Goal: Task Accomplishment & Management: Complete application form

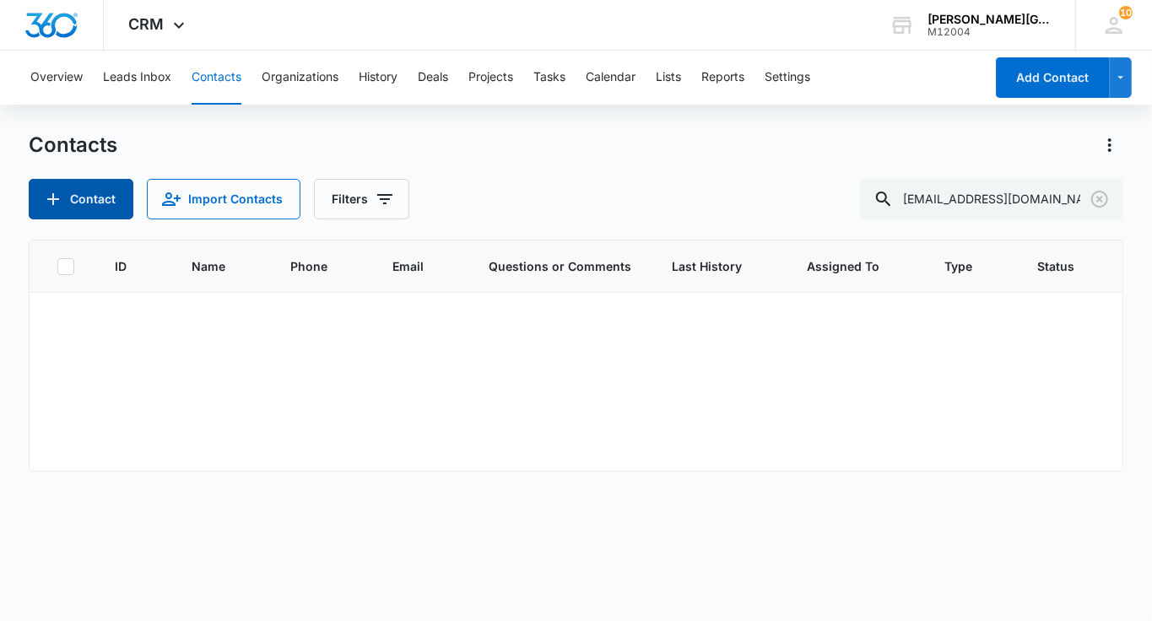
click at [105, 197] on button "Contact" at bounding box center [81, 199] width 105 height 41
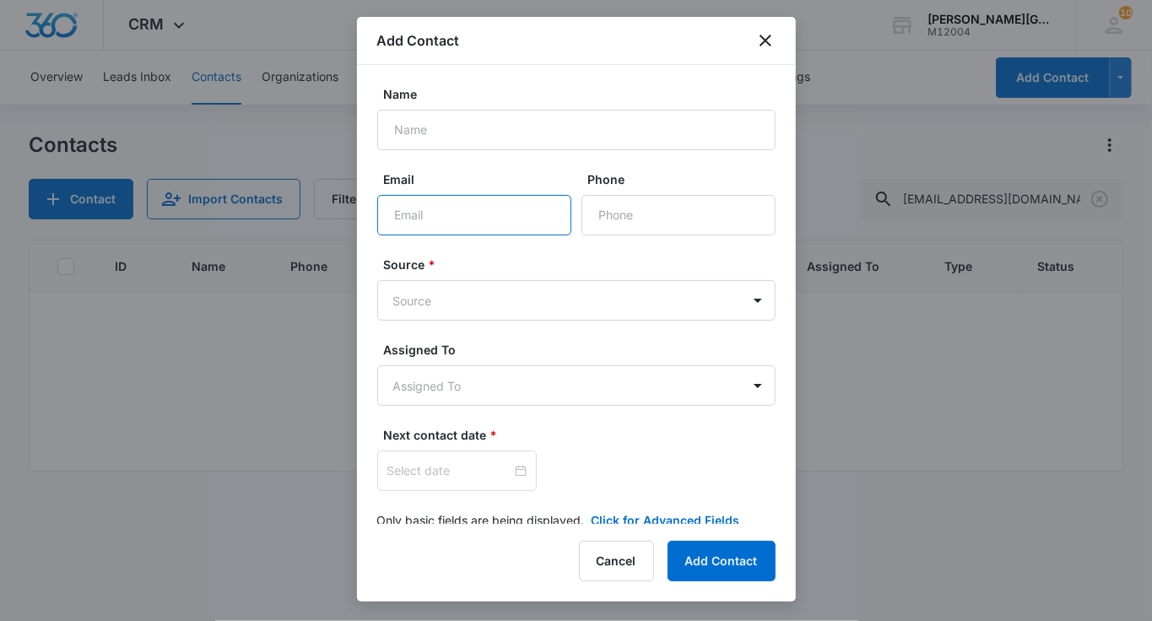
click at [432, 208] on input "Email" at bounding box center [474, 215] width 194 height 41
paste input "[EMAIL_ADDRESS][DOMAIN_NAME]"
type input "[EMAIL_ADDRESS][DOMAIN_NAME]"
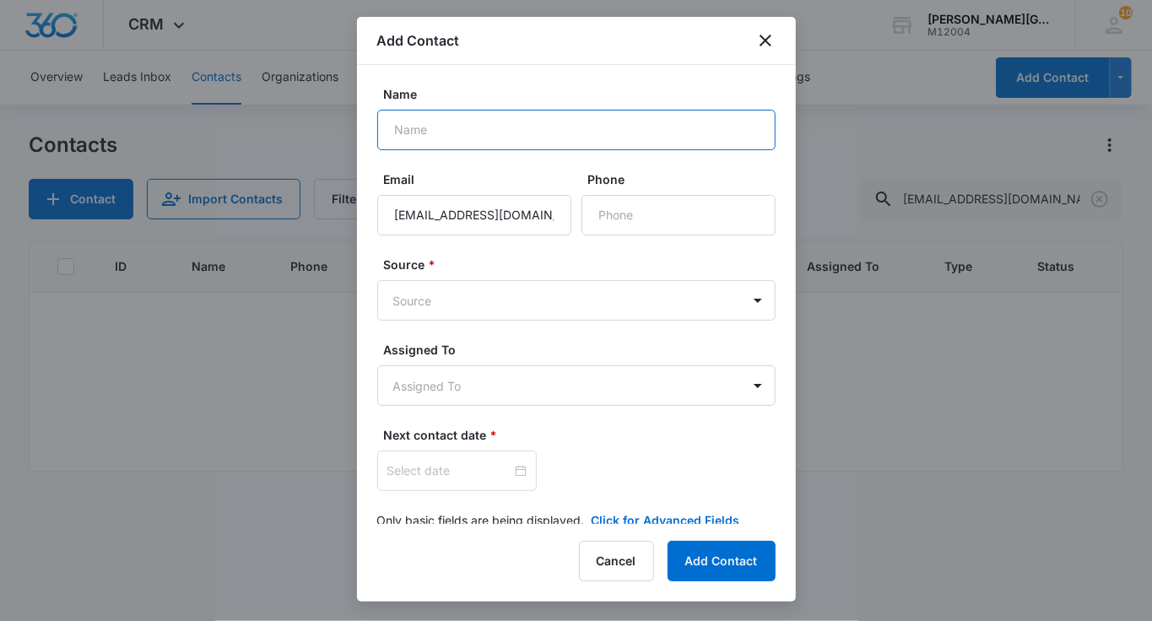
paste input "[PERSON_NAME]"
click at [454, 131] on input "Name" at bounding box center [576, 130] width 398 height 41
click at [398, 132] on input "[PERSON_NAME]" at bounding box center [576, 130] width 398 height 41
type input "[PERSON_NAME]"
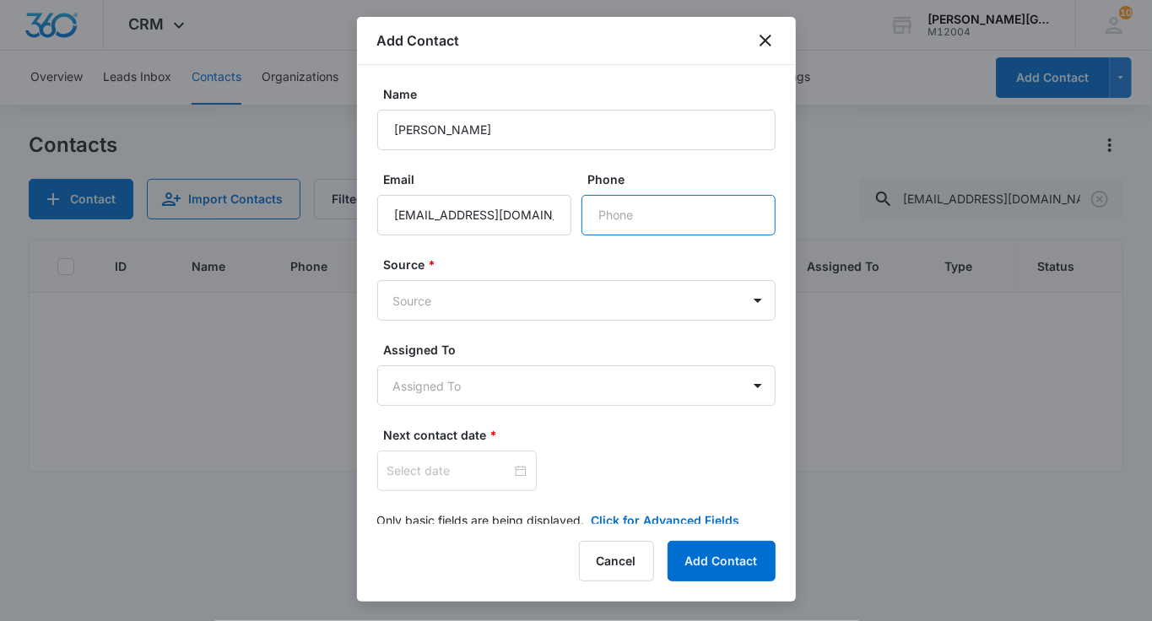
click at [674, 208] on input "Phone" at bounding box center [678, 215] width 194 height 41
paste input "[PHONE_NUMBER]"
type input "[PHONE_NUMBER]"
click at [522, 304] on body "CRM Apps Reputation Websites Forms CRM Email Social Shop Payments POS Content A…" at bounding box center [576, 310] width 1152 height 621
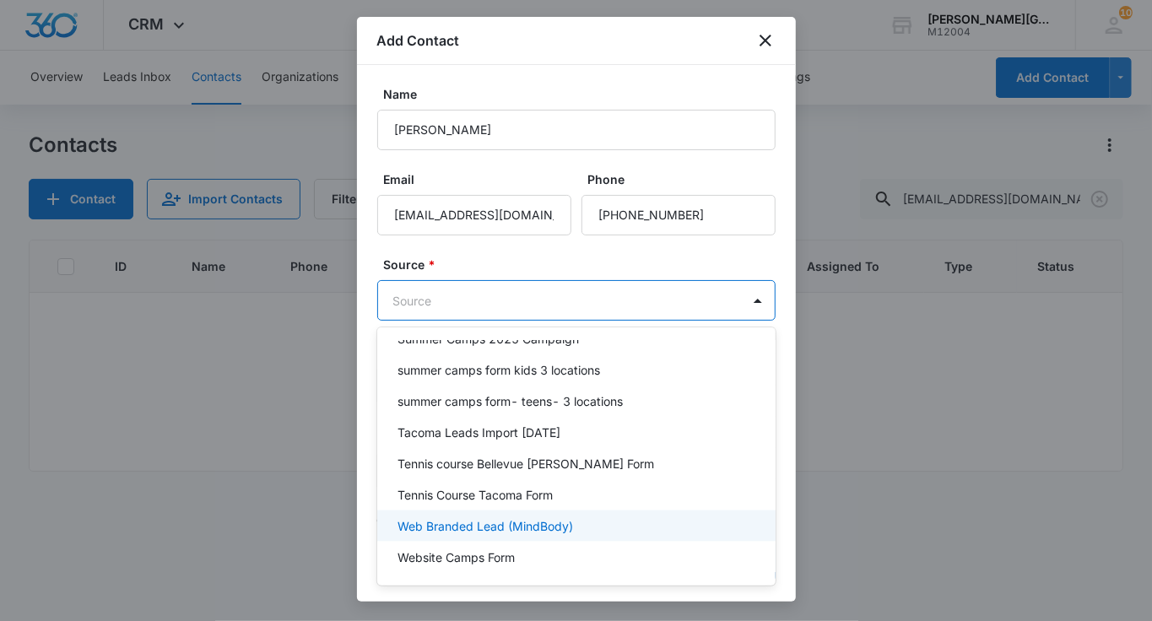
scroll to position [1385, 0]
click at [503, 517] on p "Web Branded Lead (MindBody)" at bounding box center [485, 526] width 176 height 18
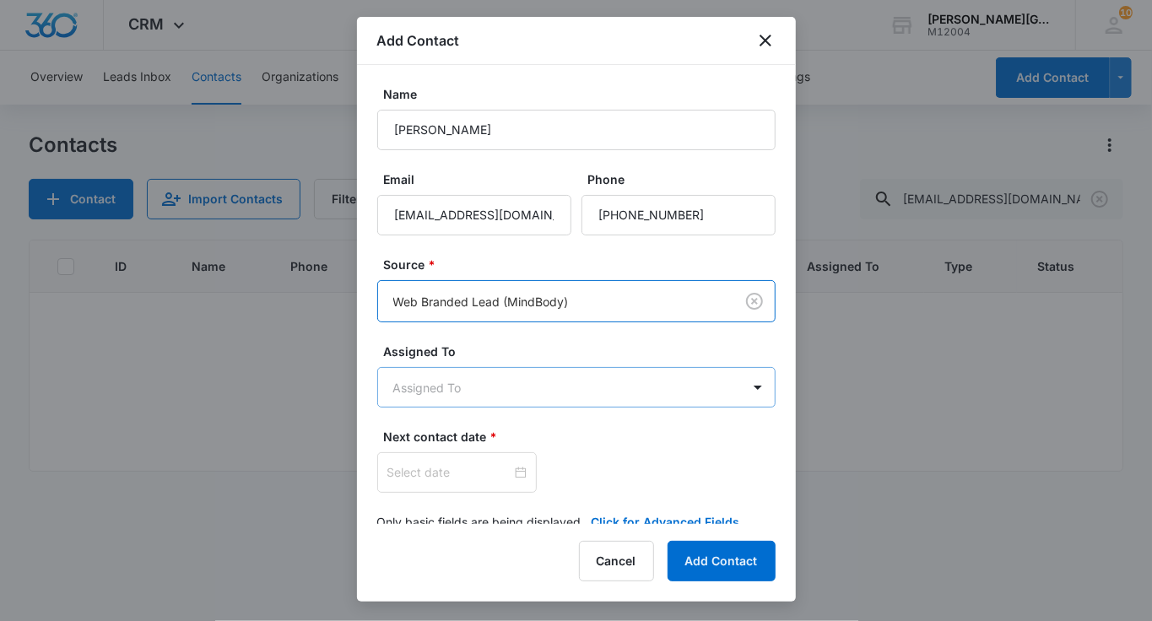
click at [487, 388] on body "CRM Apps Reputation Websites Forms CRM Email Social Shop Payments POS Content A…" at bounding box center [576, 310] width 1152 height 621
type input "у"
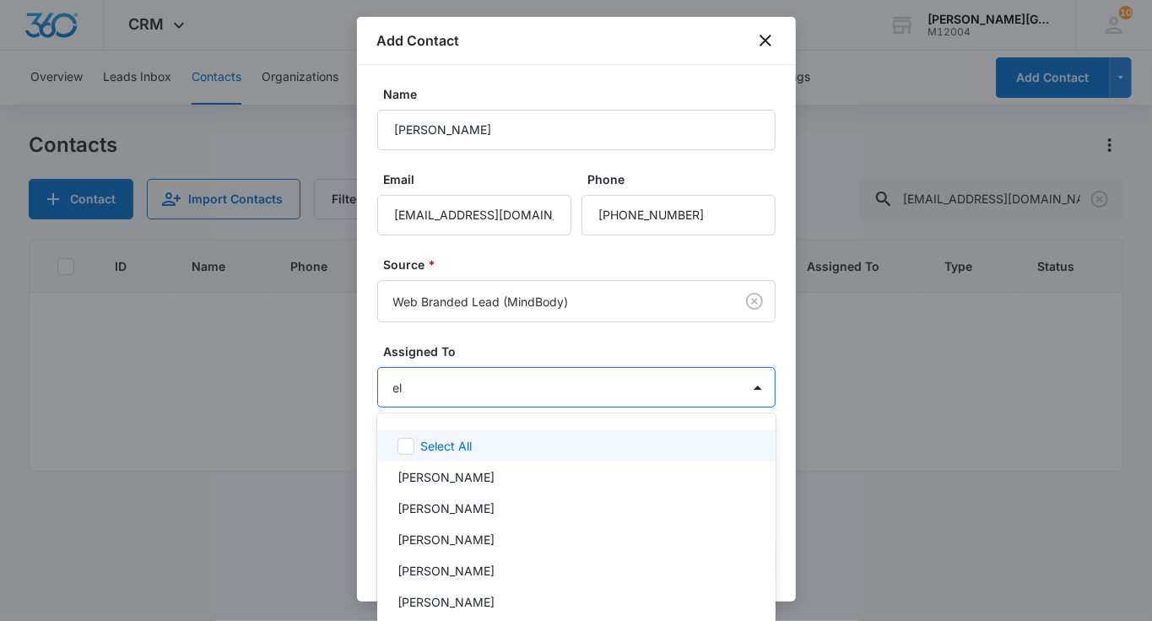
type input "[PERSON_NAME]"
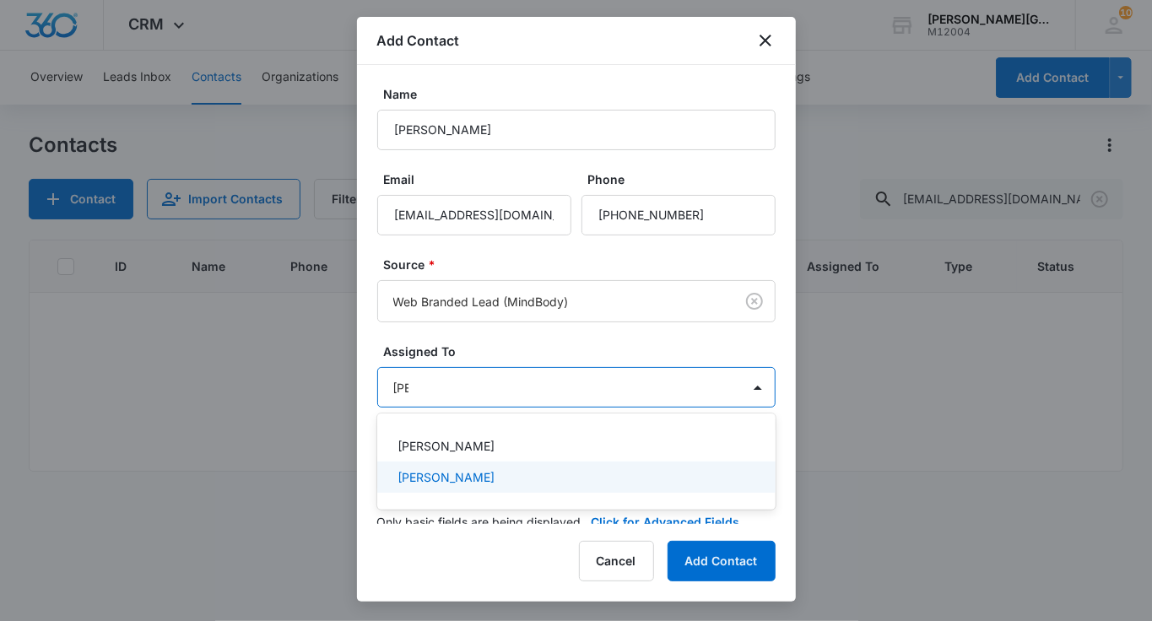
click at [540, 479] on div "[PERSON_NAME]" at bounding box center [574, 477] width 354 height 18
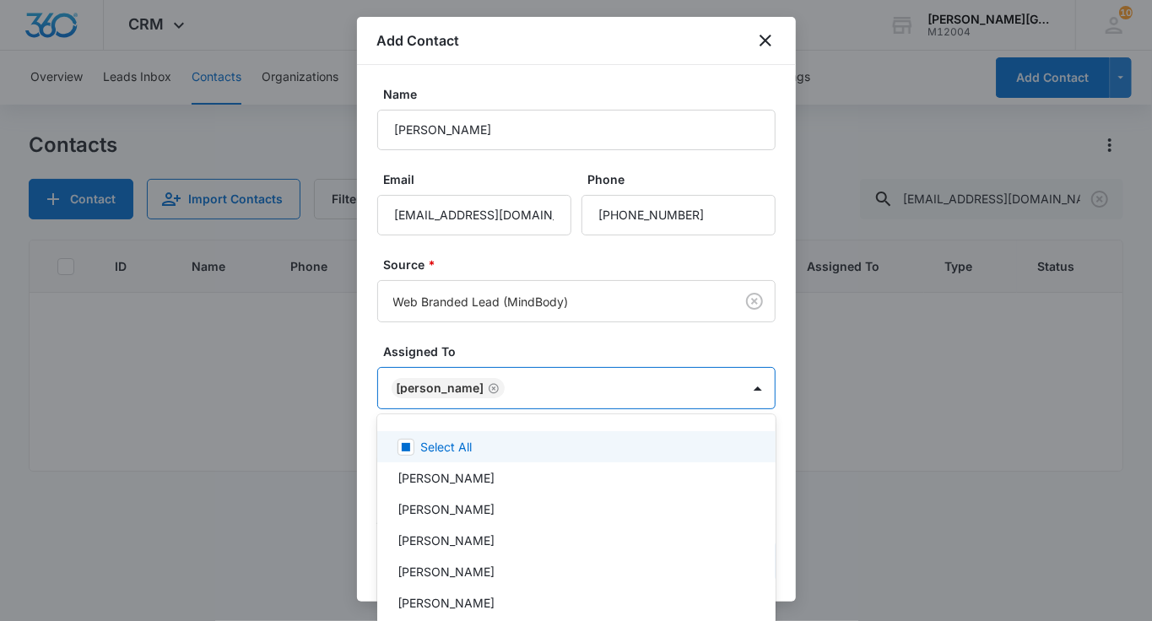
click at [508, 358] on div at bounding box center [576, 310] width 1152 height 621
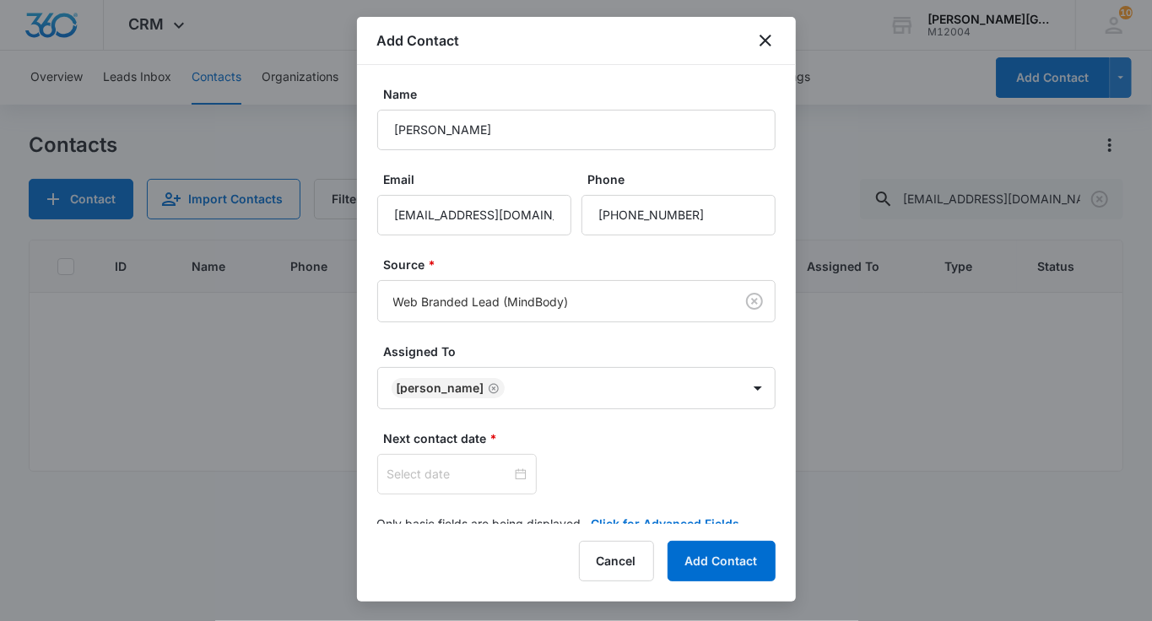
scroll to position [27, 0]
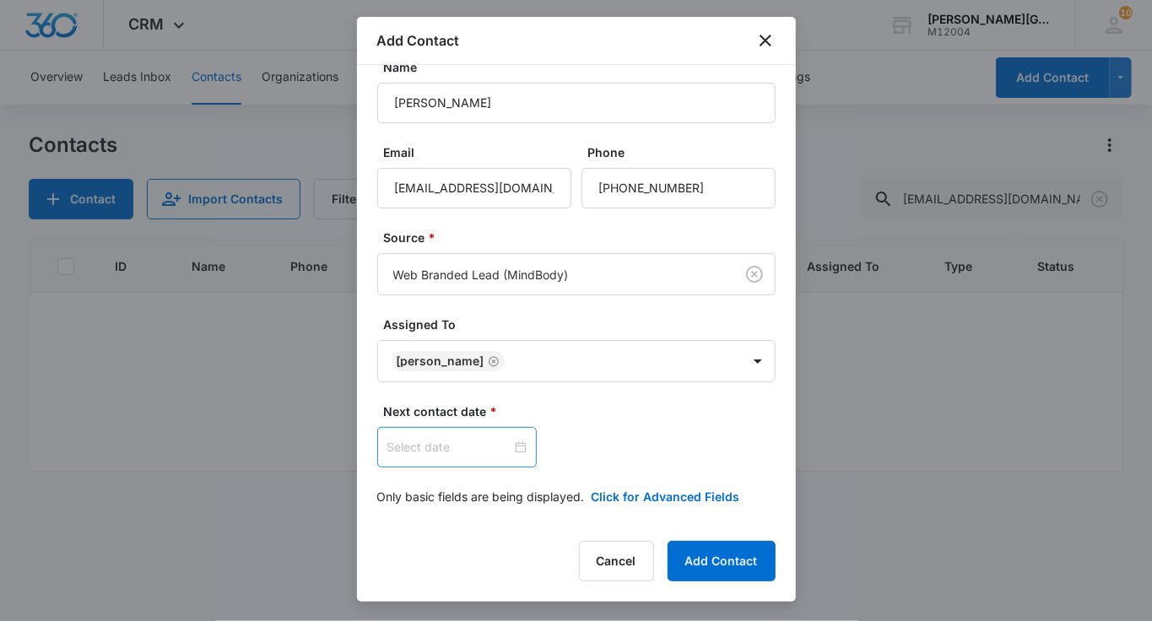
click at [427, 442] on input at bounding box center [449, 447] width 124 height 19
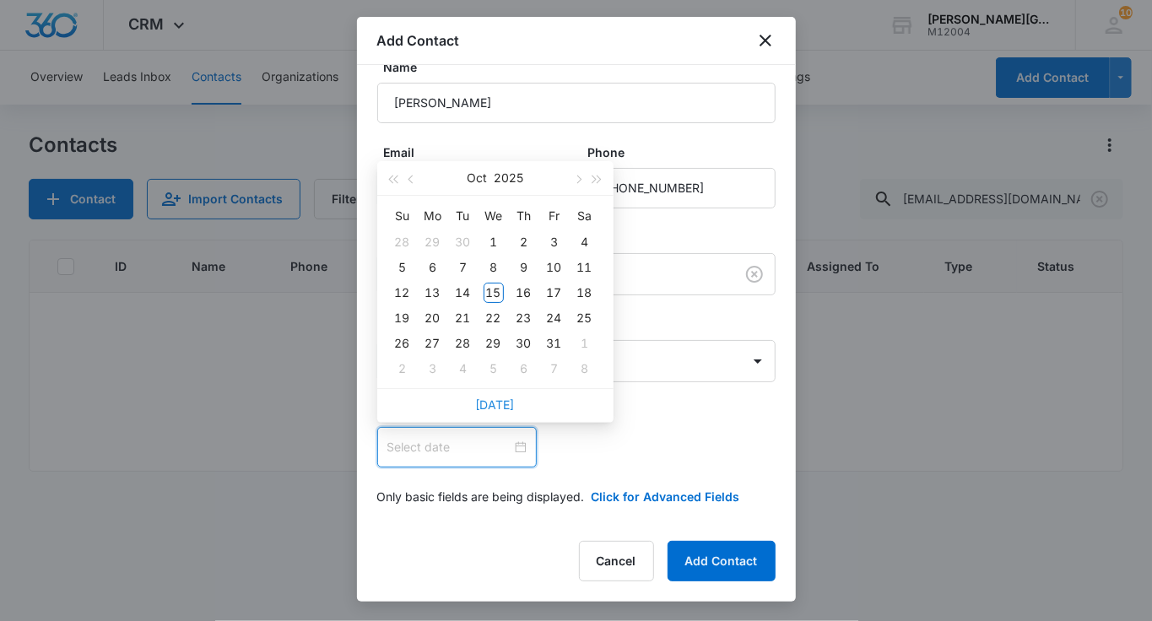
click at [496, 401] on link "[DATE]" at bounding box center [495, 404] width 39 height 14
type input "[DATE]"
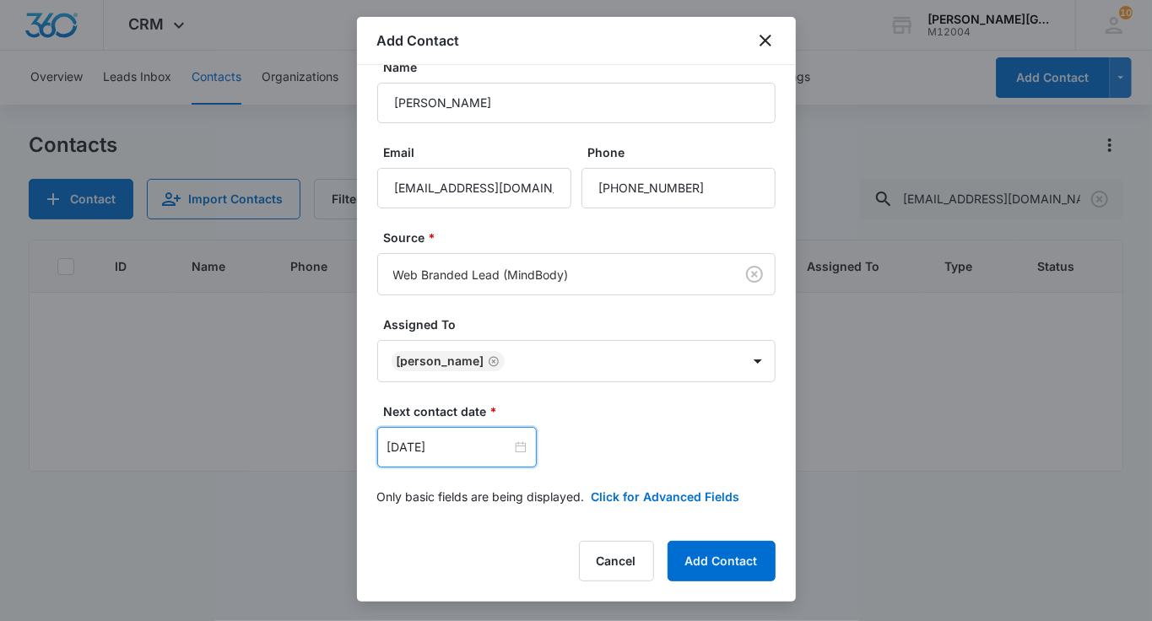
click at [608, 483] on form "Name [PERSON_NAME] Email [EMAIL_ADDRESS][DOMAIN_NAME] Phone Source * Web Brande…" at bounding box center [576, 292] width 398 height 468
click at [608, 489] on button "Click for Advanced Fields" at bounding box center [666, 497] width 149 height 18
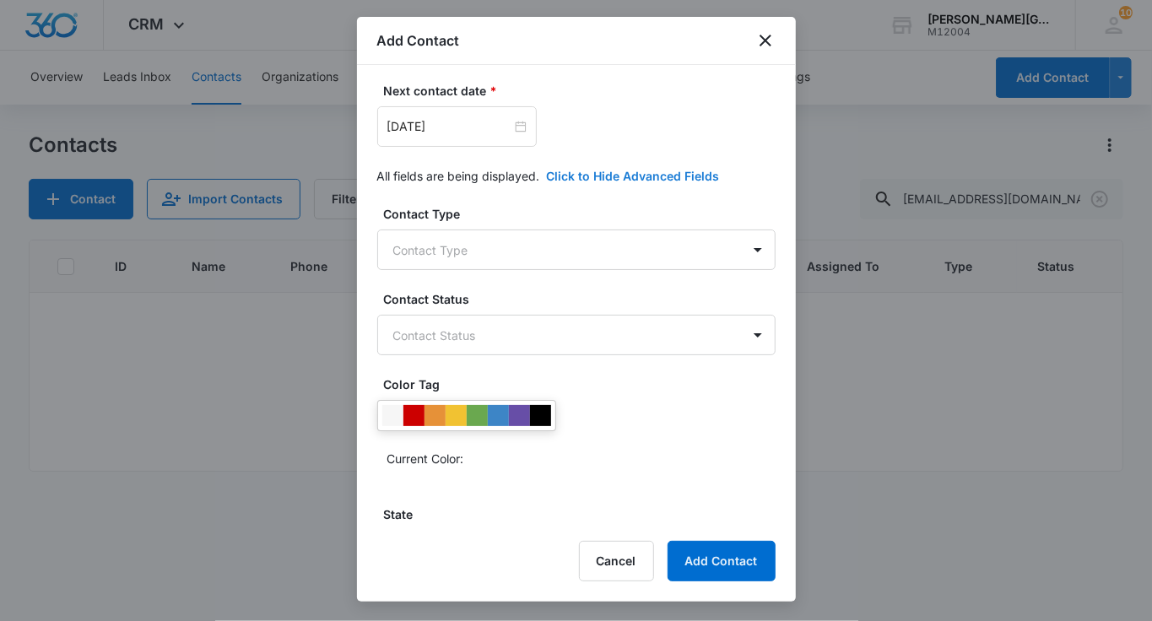
scroll to position [350, 0]
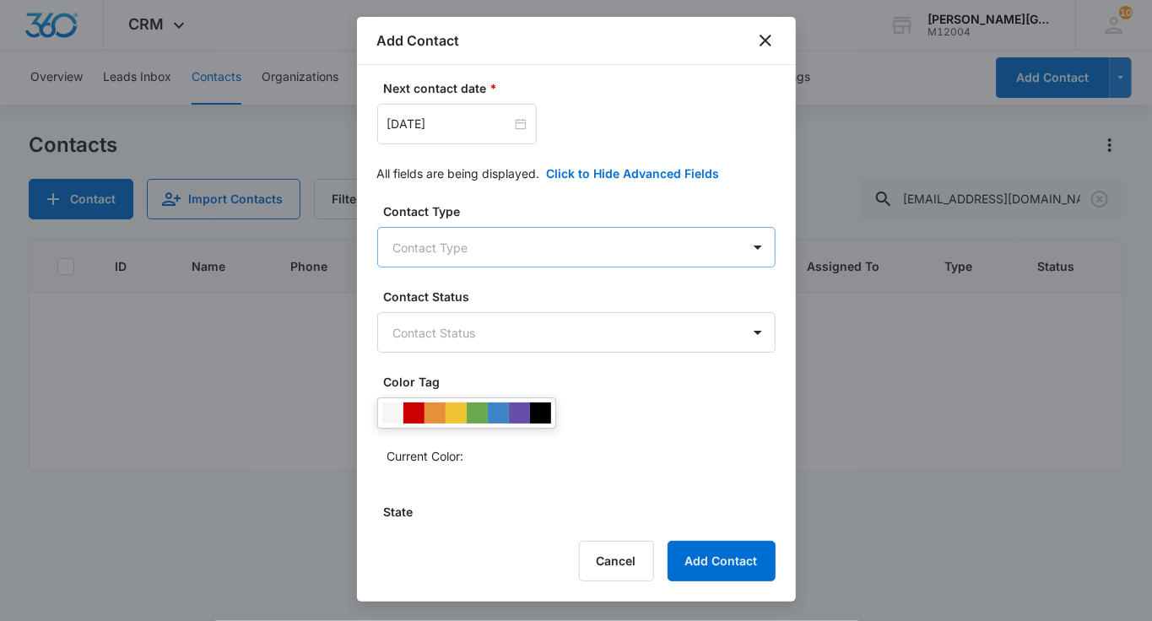
click at [473, 240] on body "CRM Apps Reputation Websites Forms CRM Email Social Shop Payments POS Content A…" at bounding box center [576, 310] width 1152 height 621
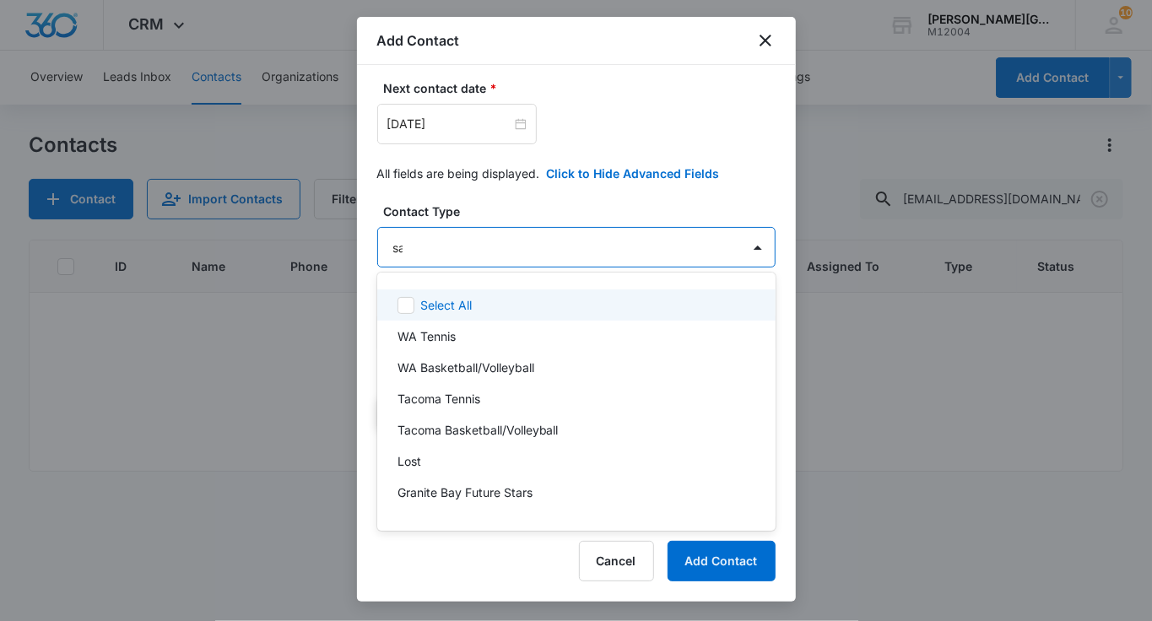
type input "sar"
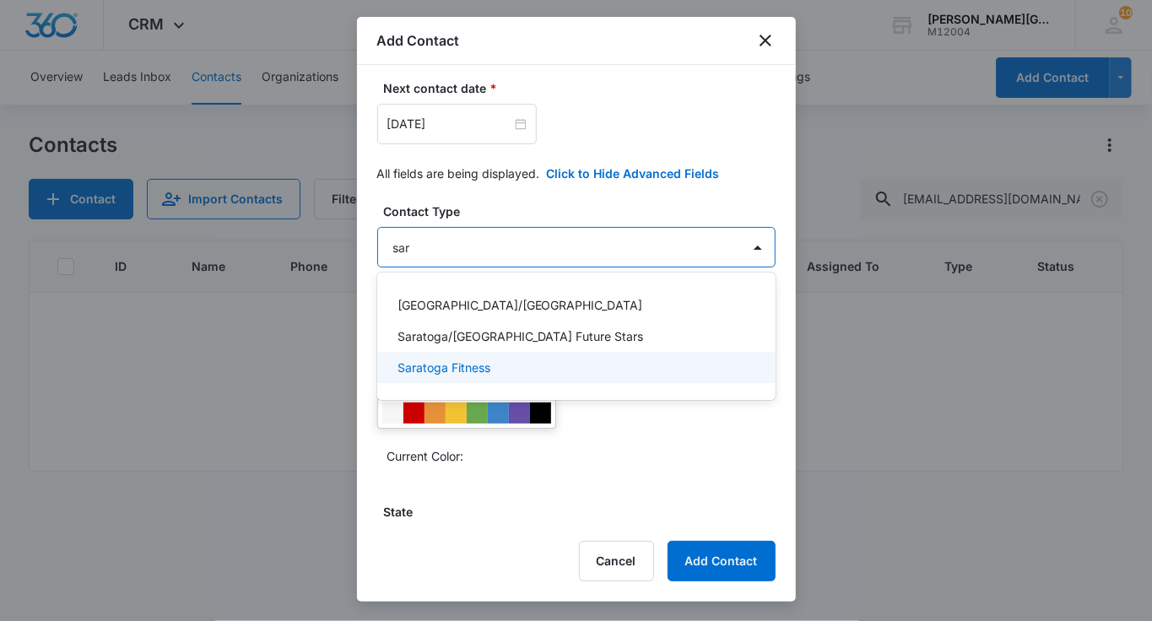
click at [468, 366] on p "Saratoga Fitness" at bounding box center [443, 368] width 93 height 18
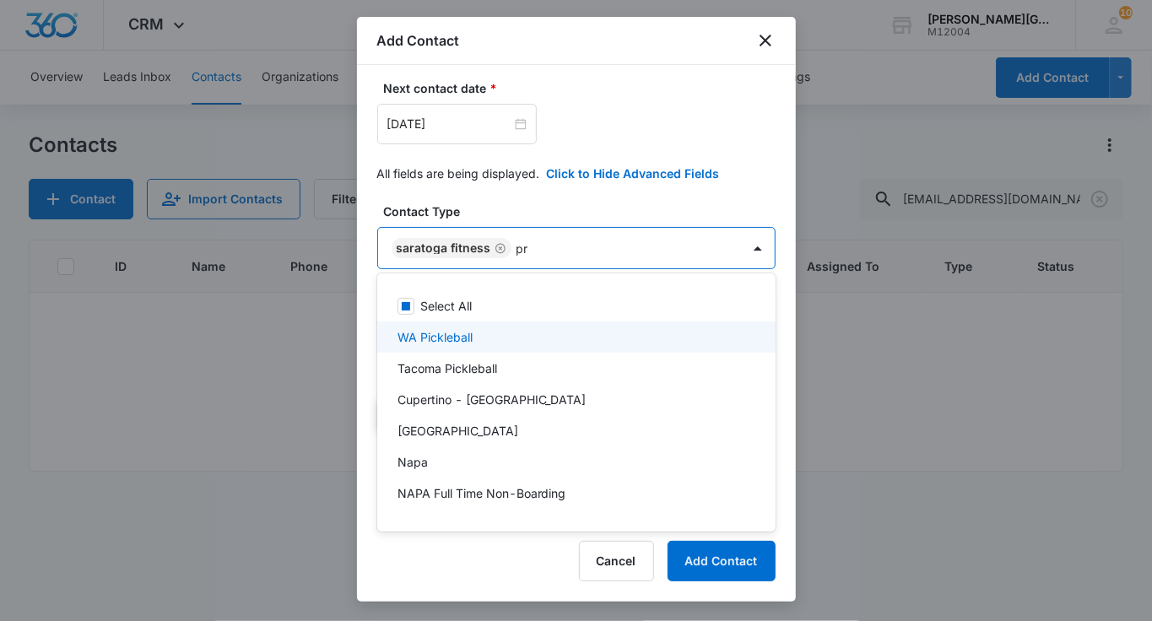
type input "pri"
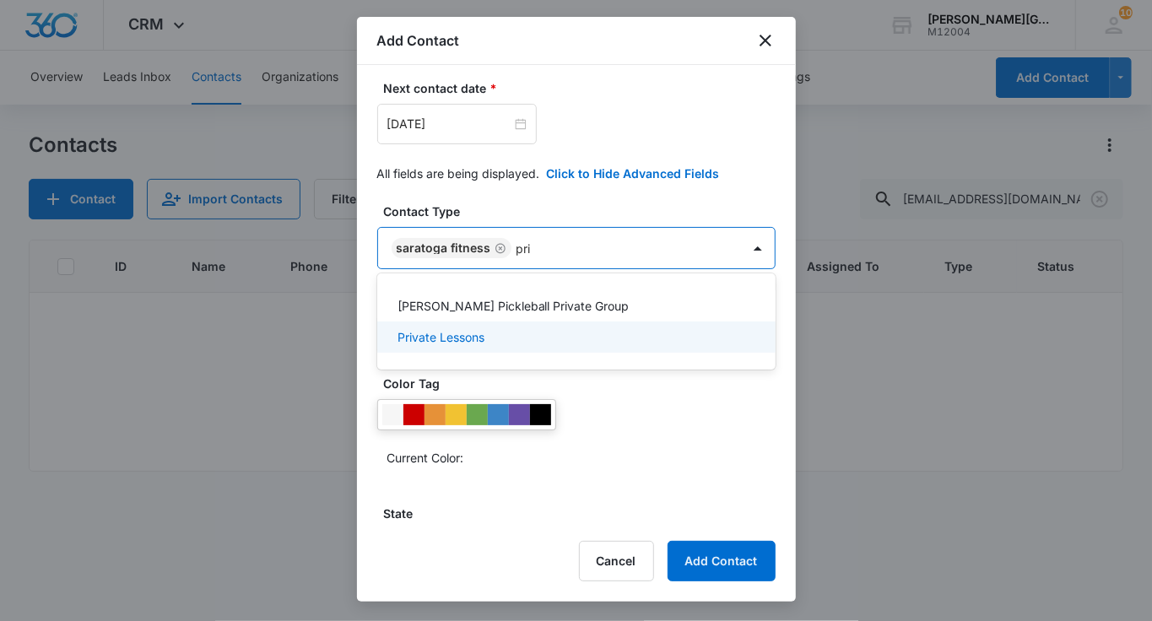
click at [511, 330] on div "Private Lessons" at bounding box center [574, 337] width 354 height 18
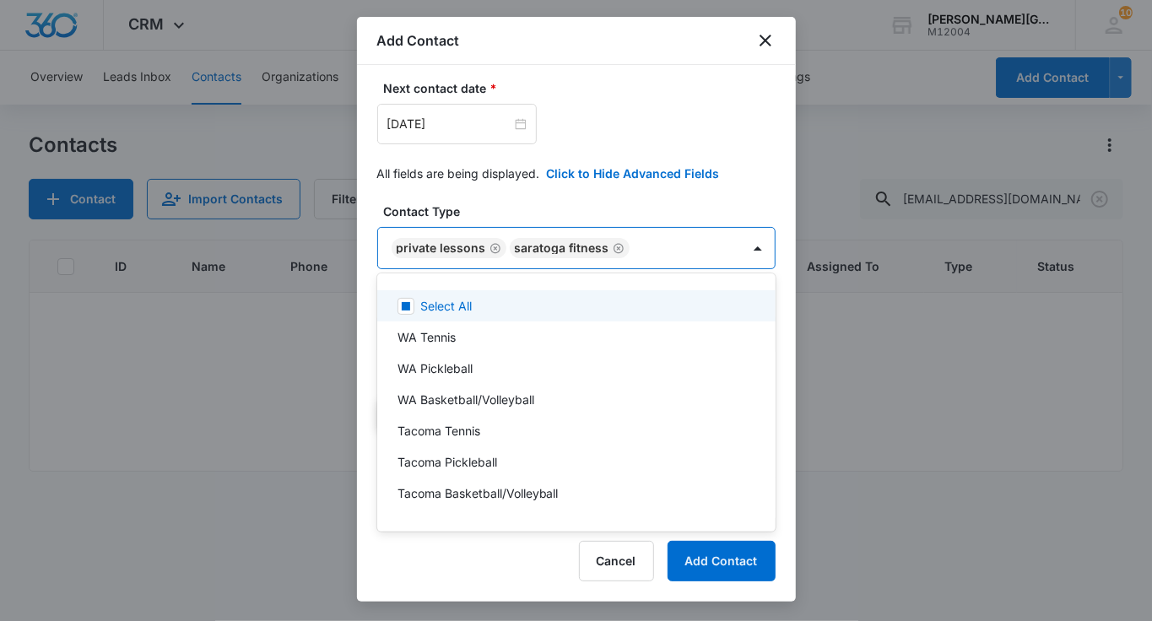
click at [521, 195] on div at bounding box center [576, 310] width 1152 height 621
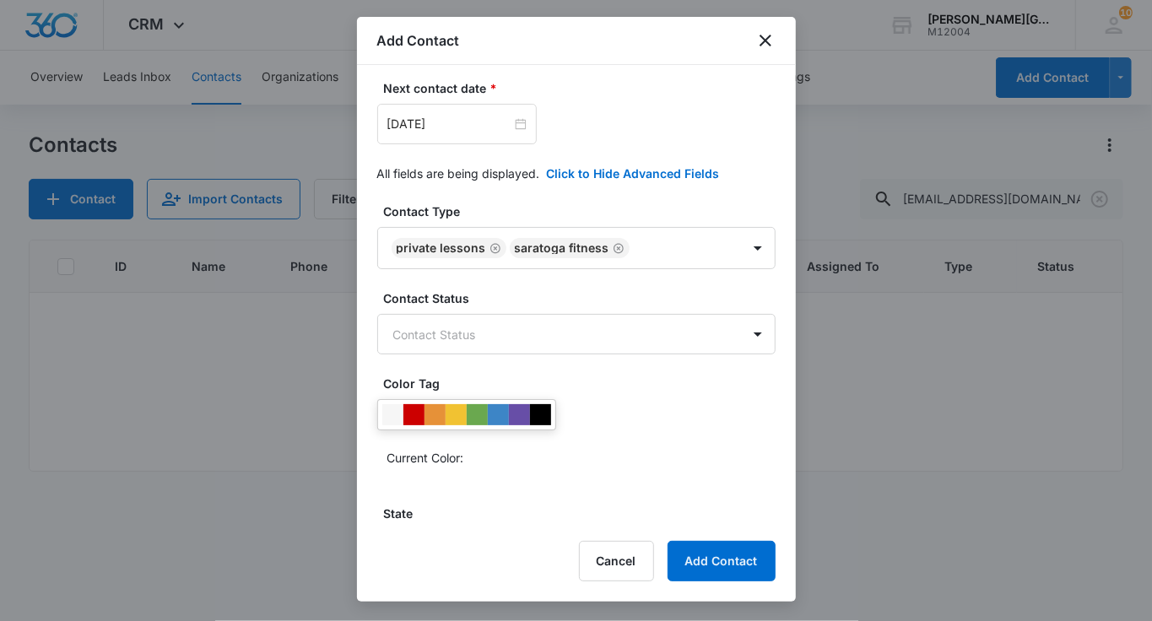
scroll to position [425, 0]
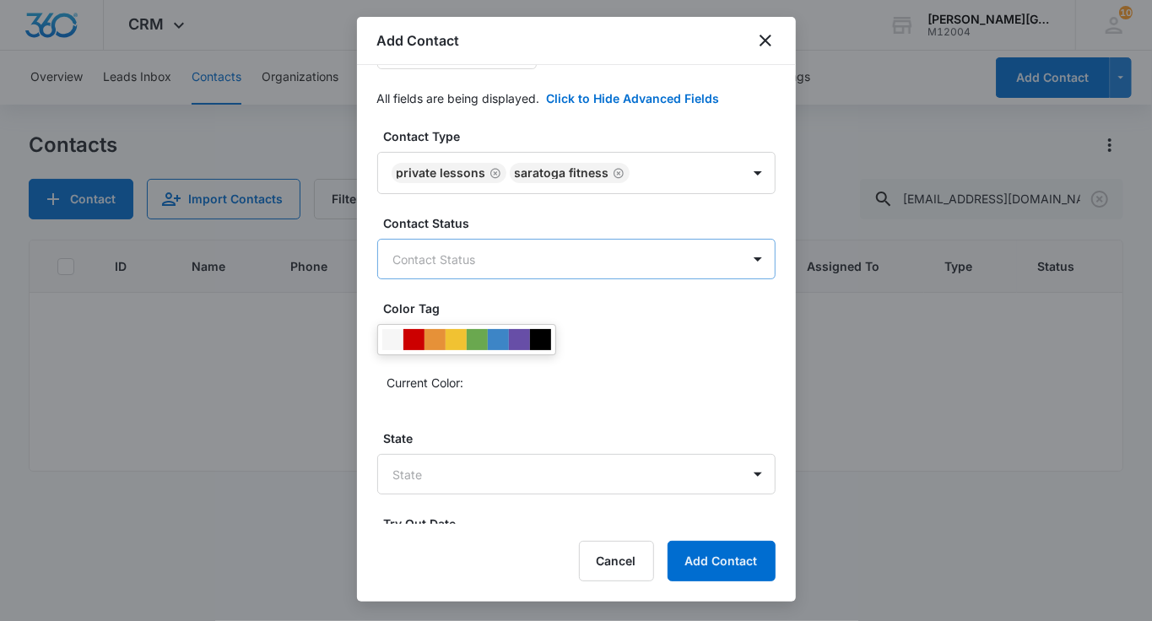
click at [469, 243] on body "CRM Apps Reputation Websites Forms CRM Email Social Shop Payments POS Content A…" at bounding box center [576, 310] width 1152 height 621
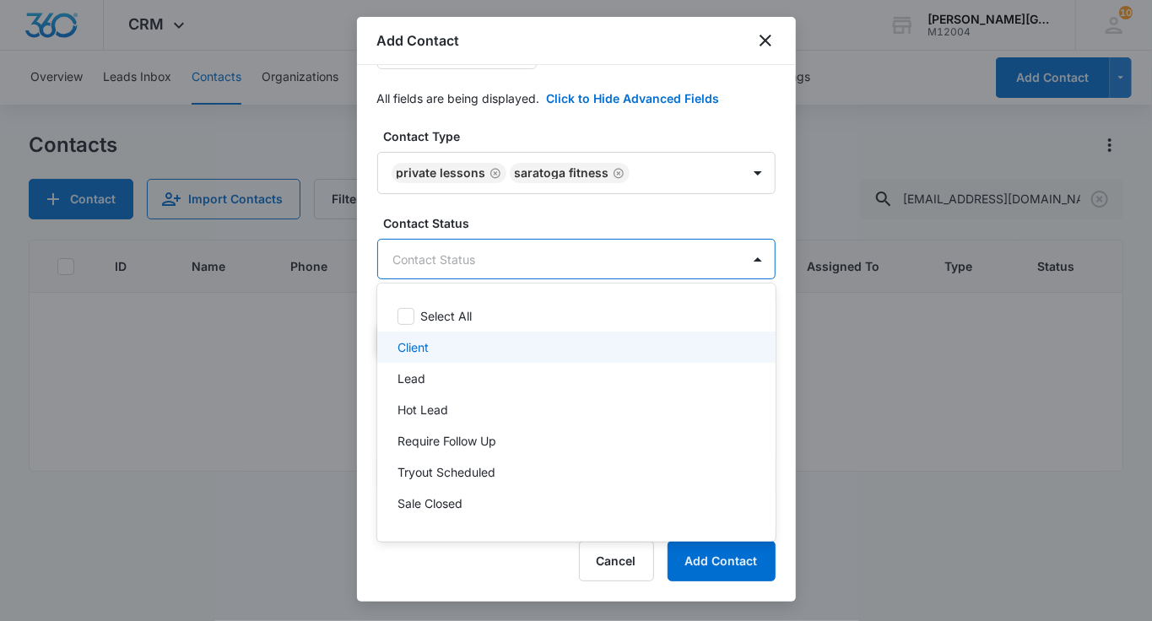
drag, startPoint x: 438, startPoint y: 347, endPoint x: 445, endPoint y: 381, distance: 34.4
click at [438, 348] on div "Client" at bounding box center [574, 347] width 354 height 18
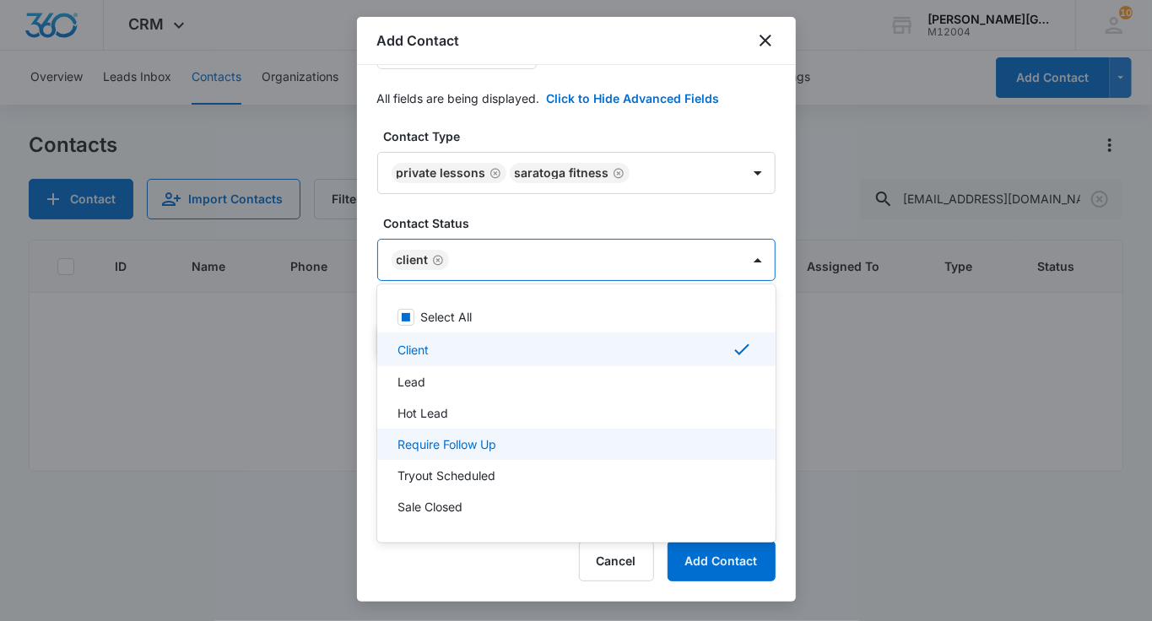
click at [471, 447] on p "Require Follow Up" at bounding box center [446, 444] width 99 height 18
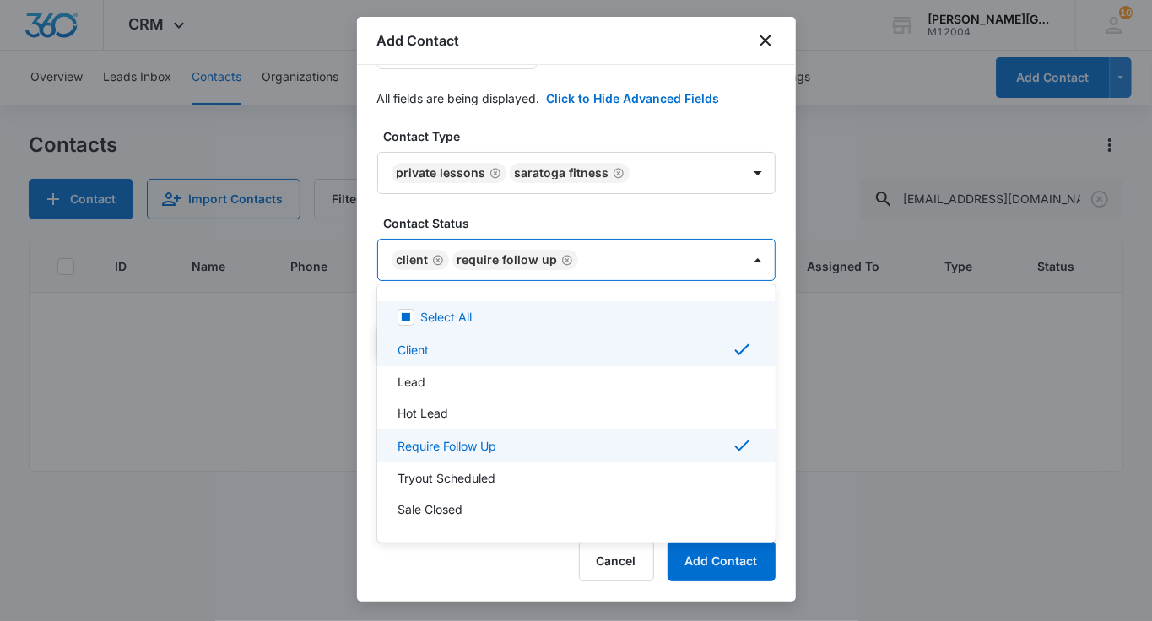
click at [558, 257] on div at bounding box center [576, 310] width 1152 height 621
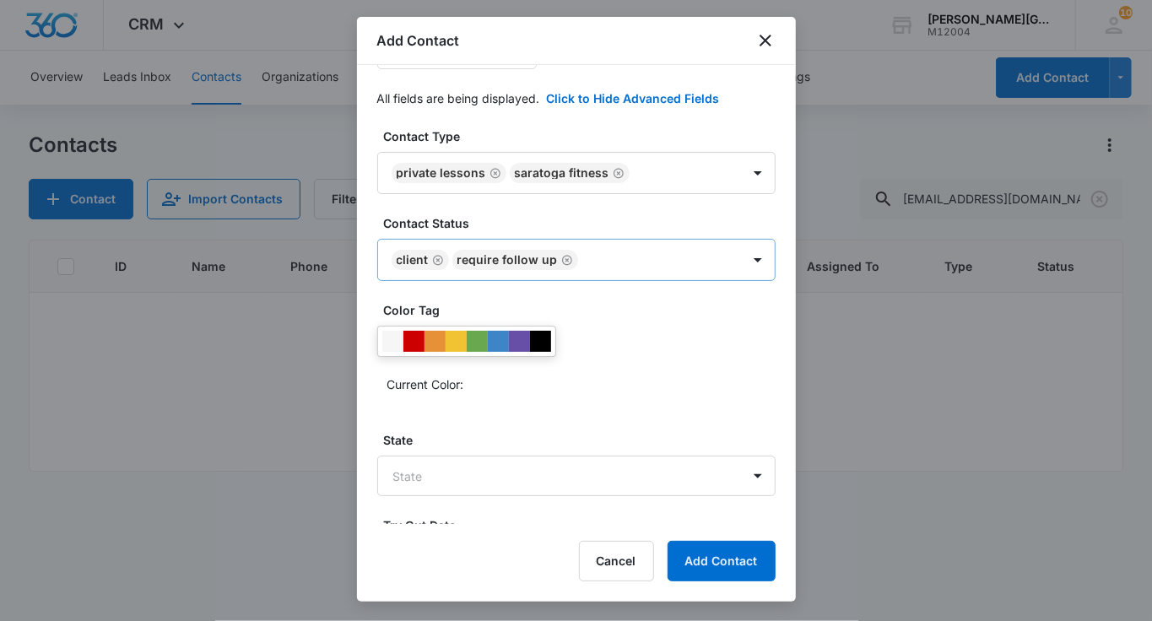
click at [564, 257] on icon "Remove Require Follow Up" at bounding box center [567, 260] width 12 height 13
click at [481, 334] on div at bounding box center [477, 341] width 21 height 21
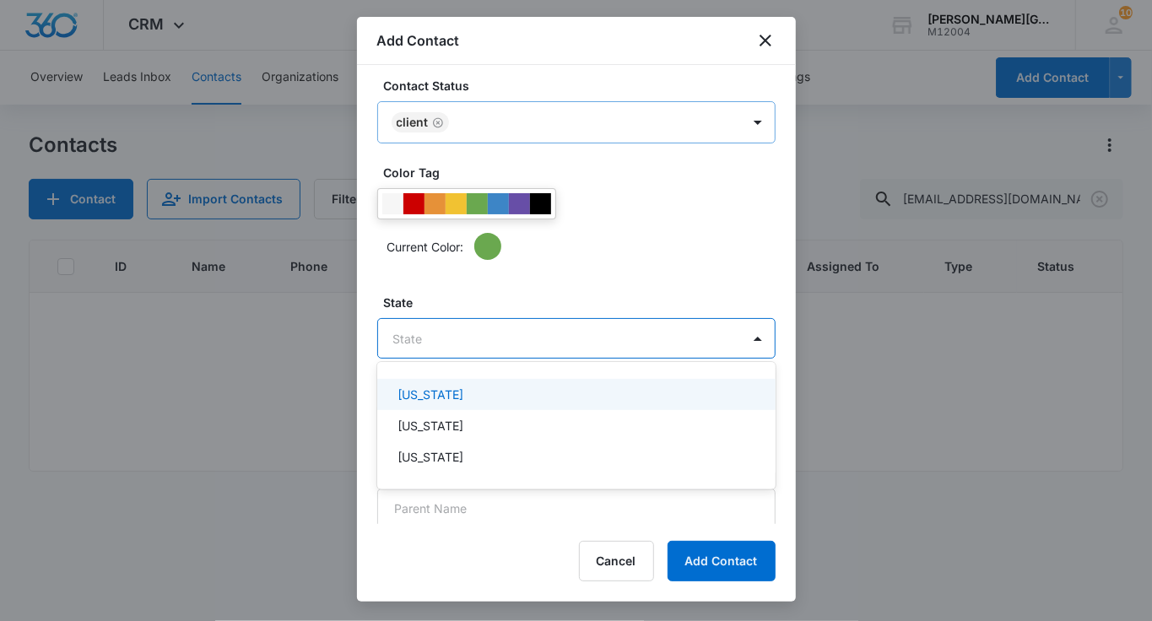
click at [462, 329] on body "CRM Apps Reputation Websites Forms CRM Email Social Shop Payments POS Content A…" at bounding box center [576, 310] width 1152 height 621
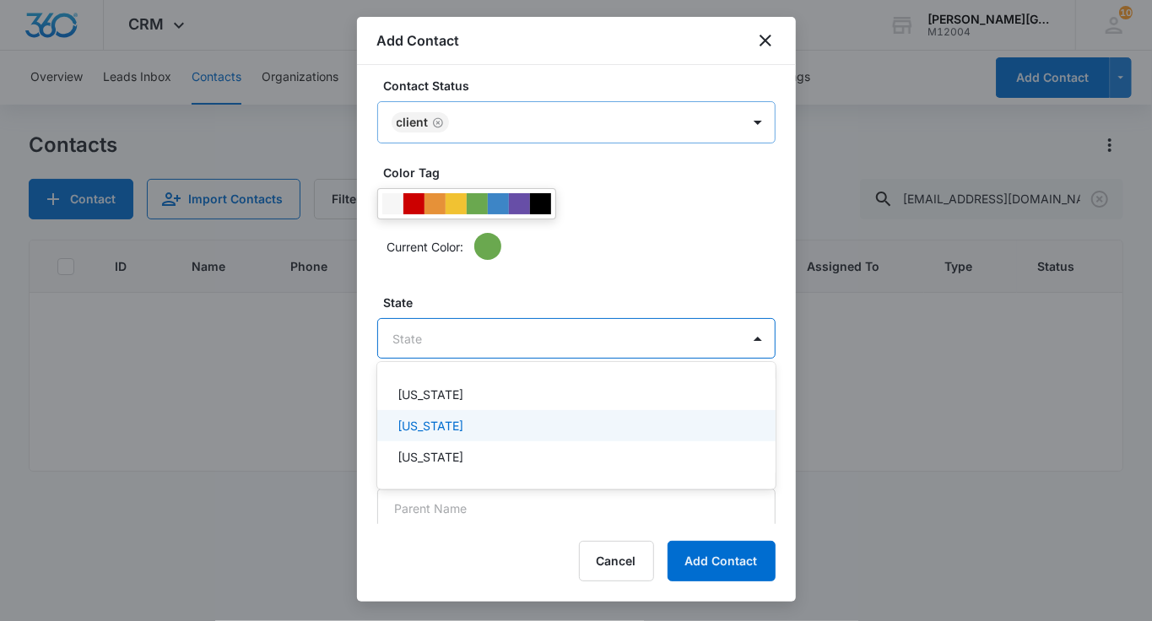
click at [442, 422] on p "[US_STATE]" at bounding box center [430, 426] width 66 height 18
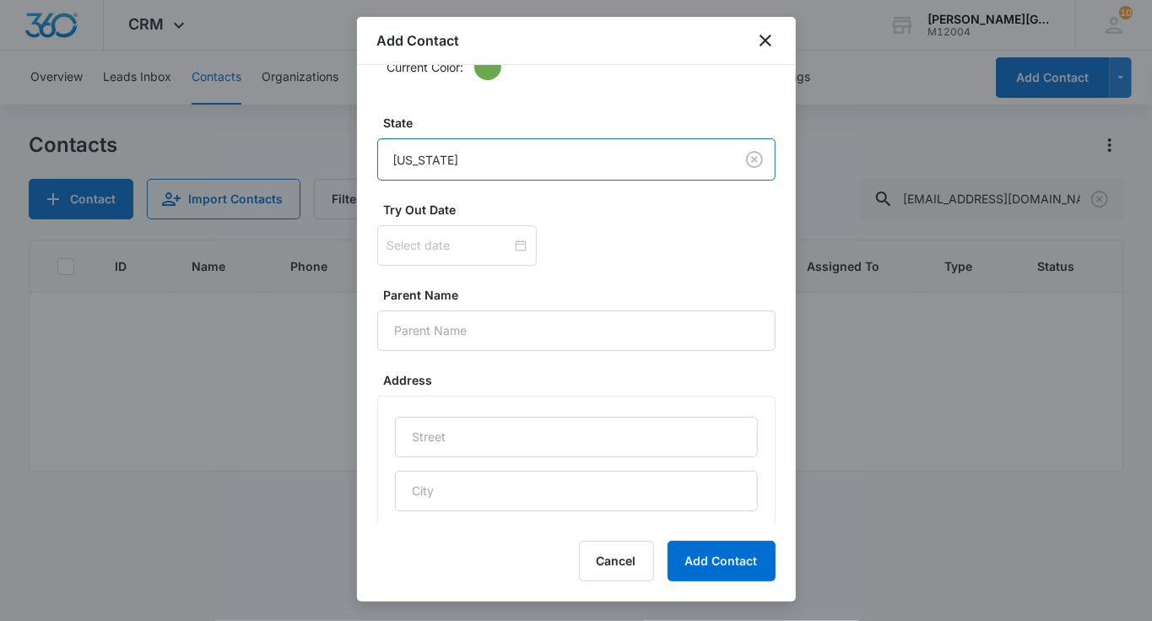
scroll to position [766, 0]
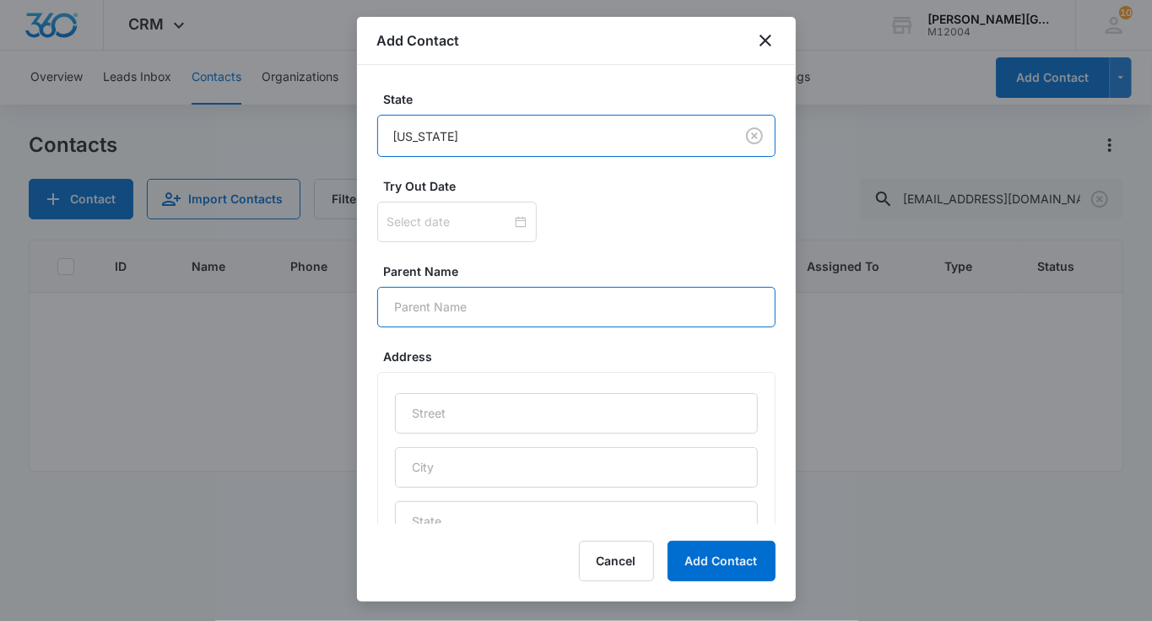
click at [440, 301] on input "Parent Name" at bounding box center [576, 307] width 398 height 41
paste input "[PERSON_NAME]"
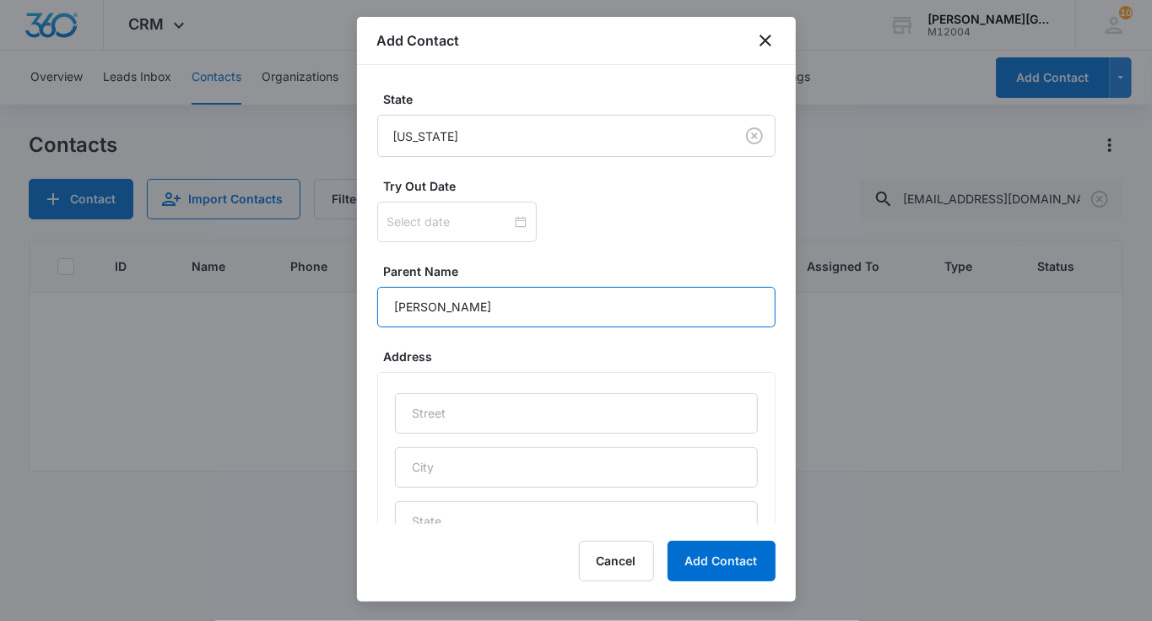
type input "[PERSON_NAME]"
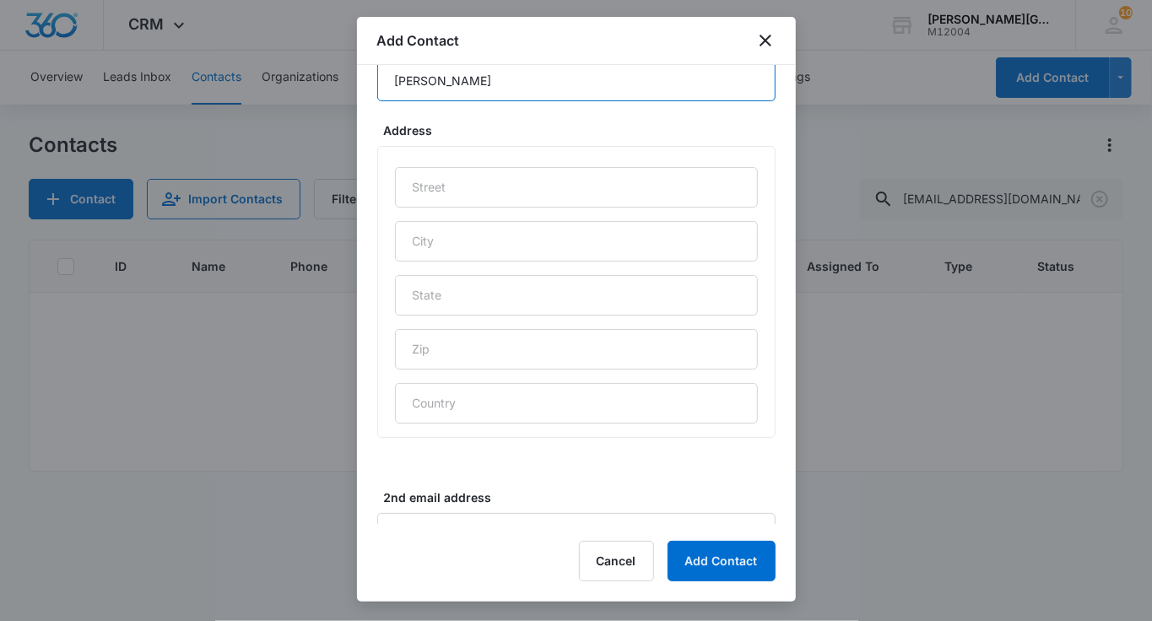
scroll to position [1003, 0]
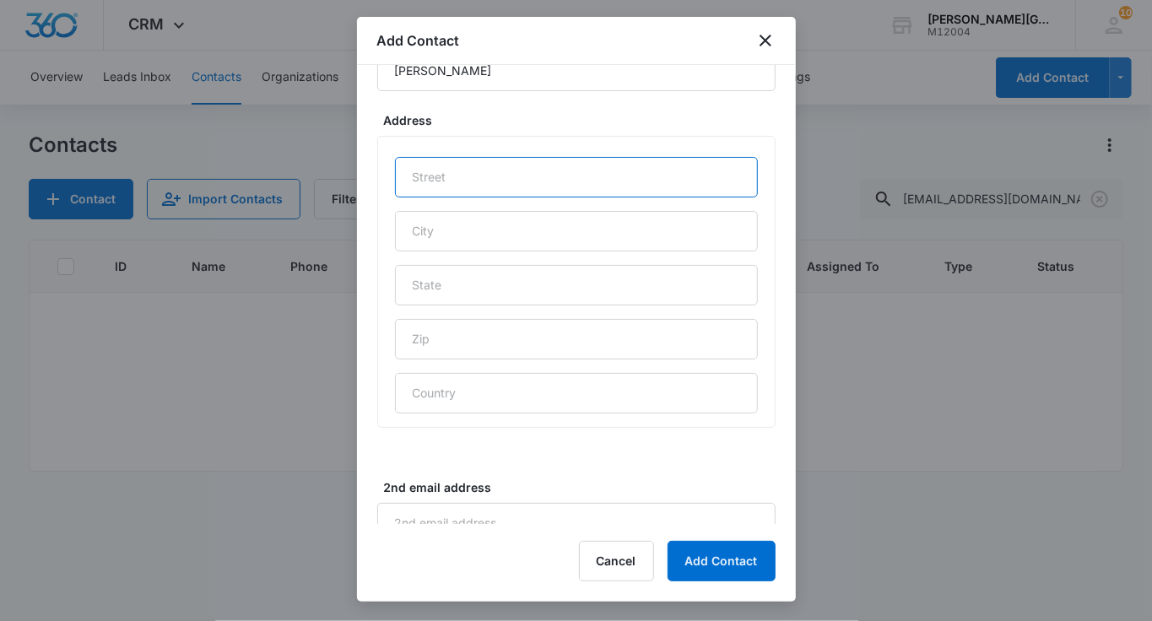
click at [481, 169] on input "text" at bounding box center [576, 177] width 363 height 41
paste input "[STREET_ADDRESS]"
type input "[STREET_ADDRESS]"
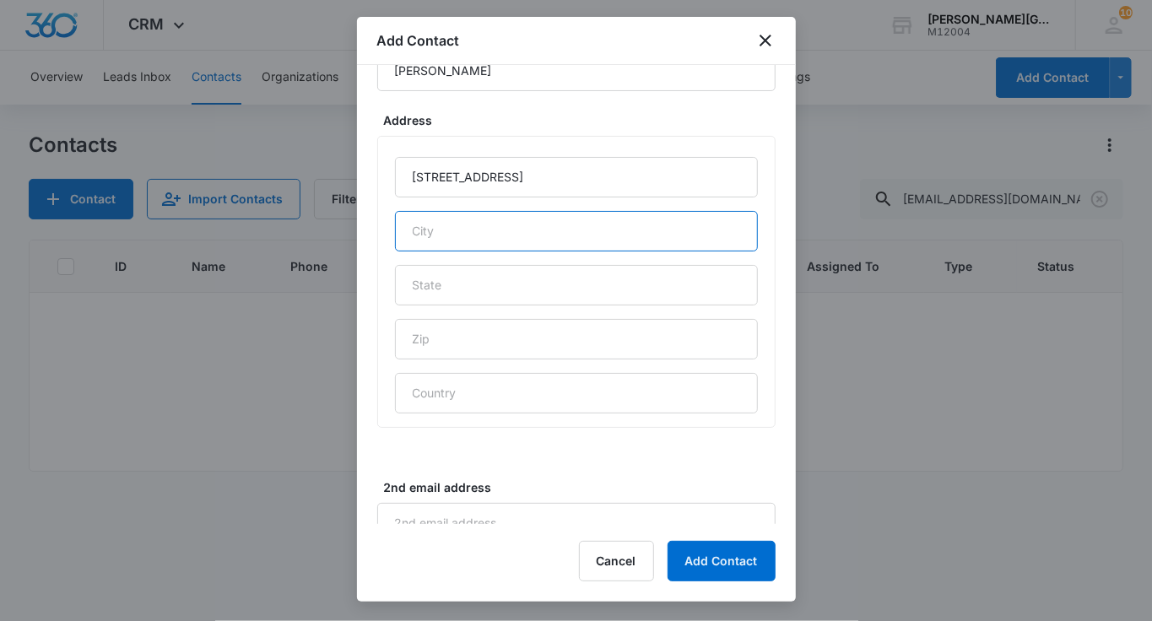
click at [457, 230] on input "text" at bounding box center [576, 231] width 363 height 41
type input "[PERSON_NAME]"
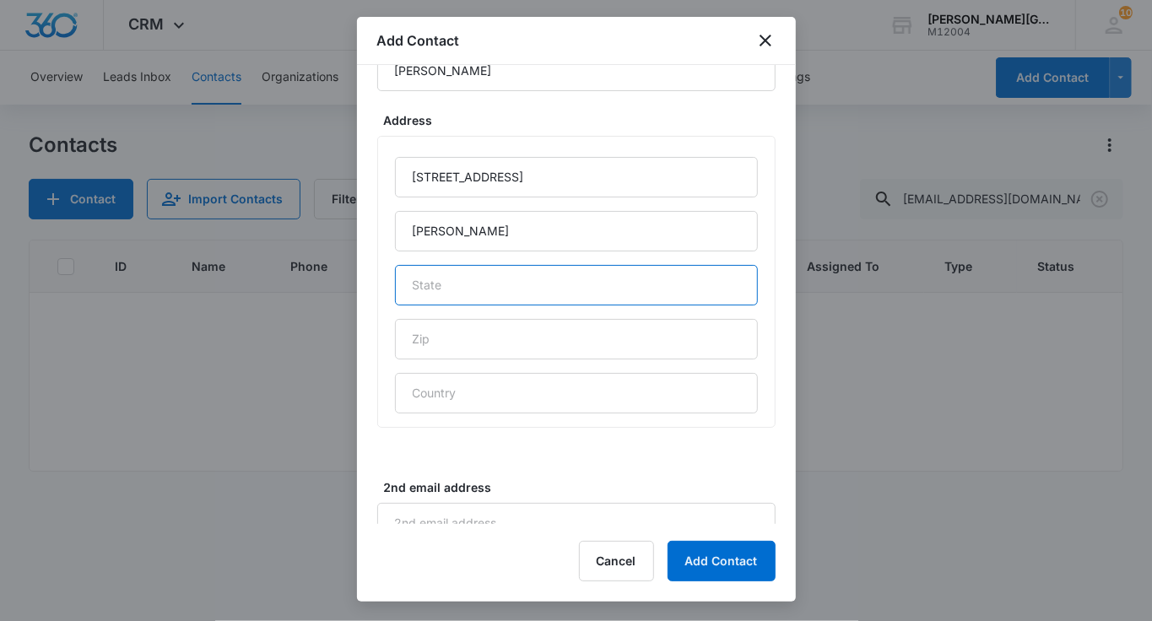
click at [499, 285] on input "text" at bounding box center [576, 285] width 363 height 41
type input "CA"
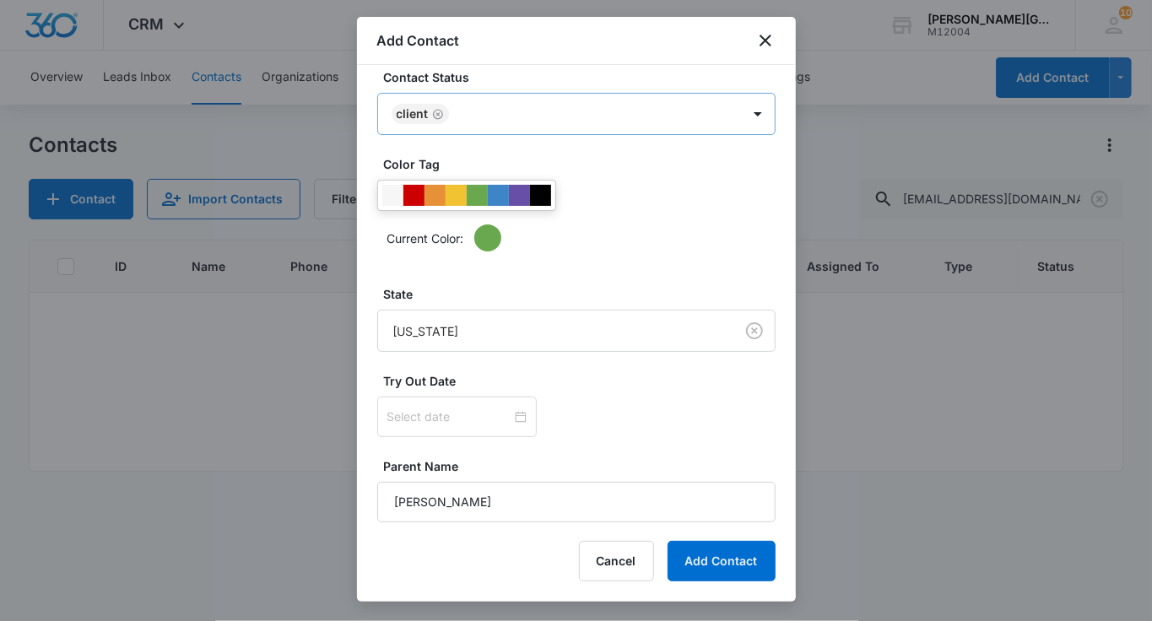
scroll to position [868, 0]
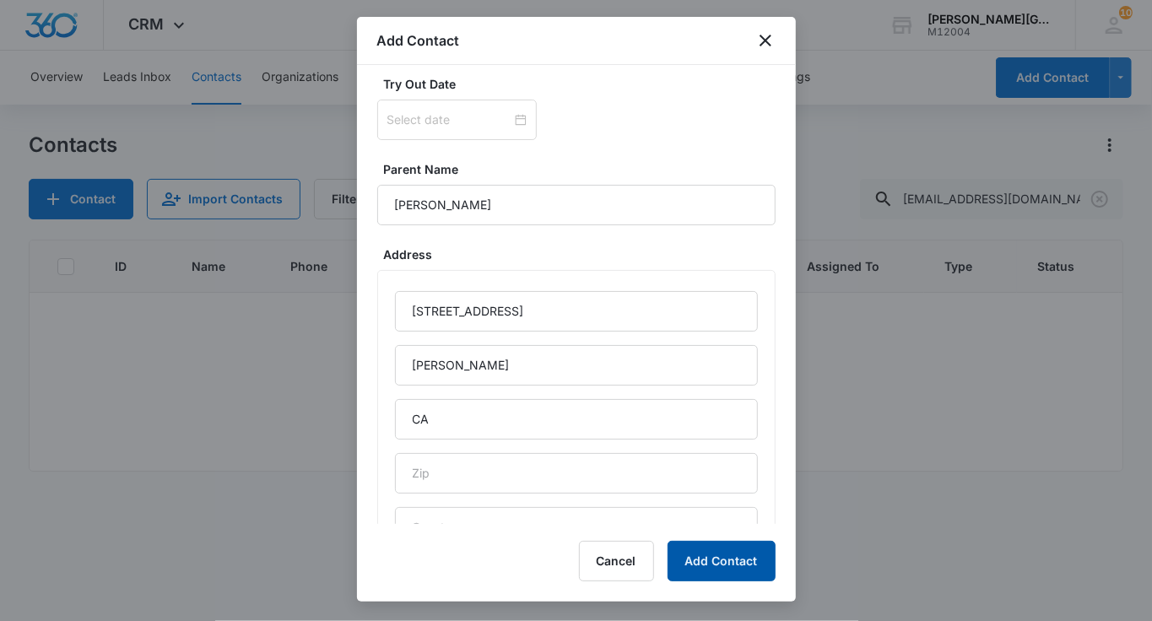
click at [736, 561] on button "Add Contact" at bounding box center [722, 561] width 108 height 41
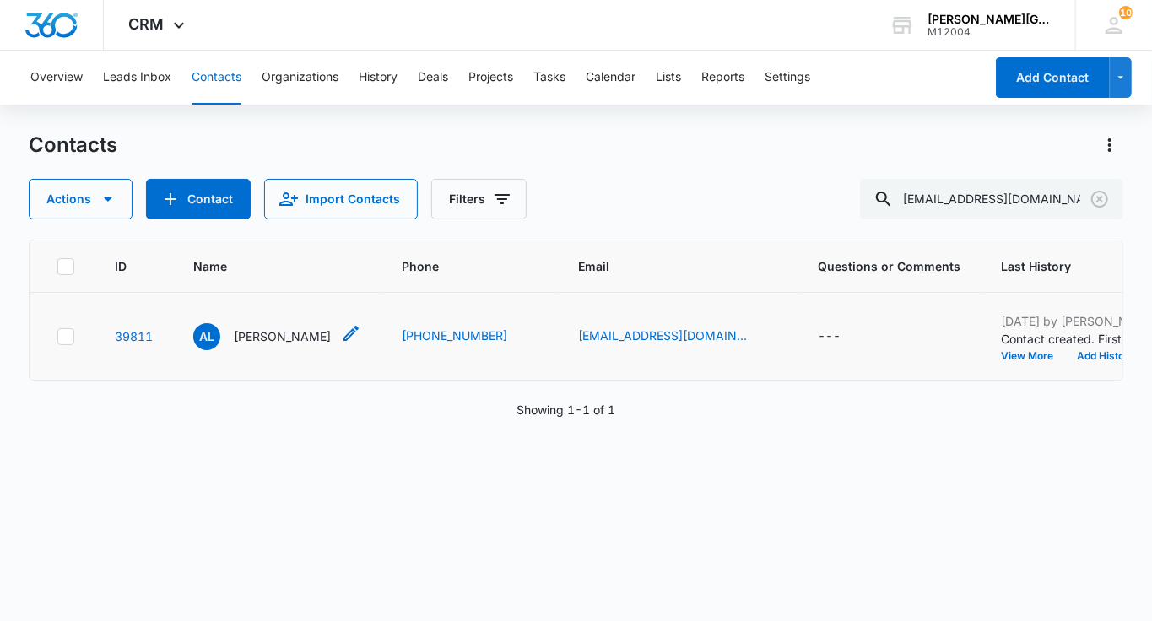
click at [258, 345] on p "[PERSON_NAME]" at bounding box center [282, 336] width 97 height 18
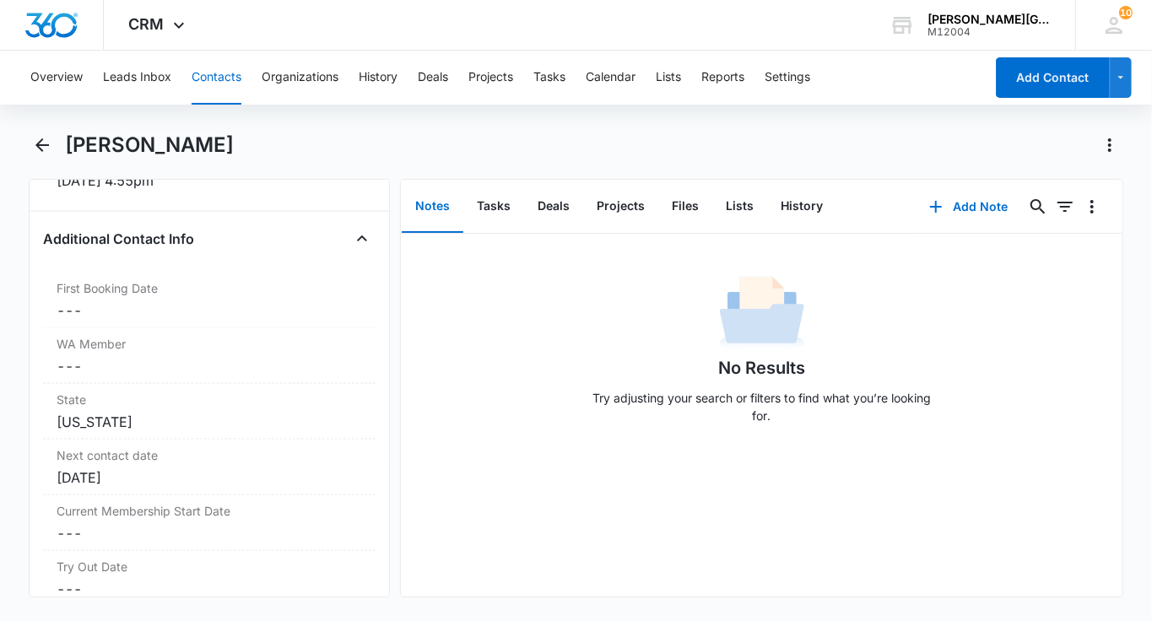
scroll to position [1270, 0]
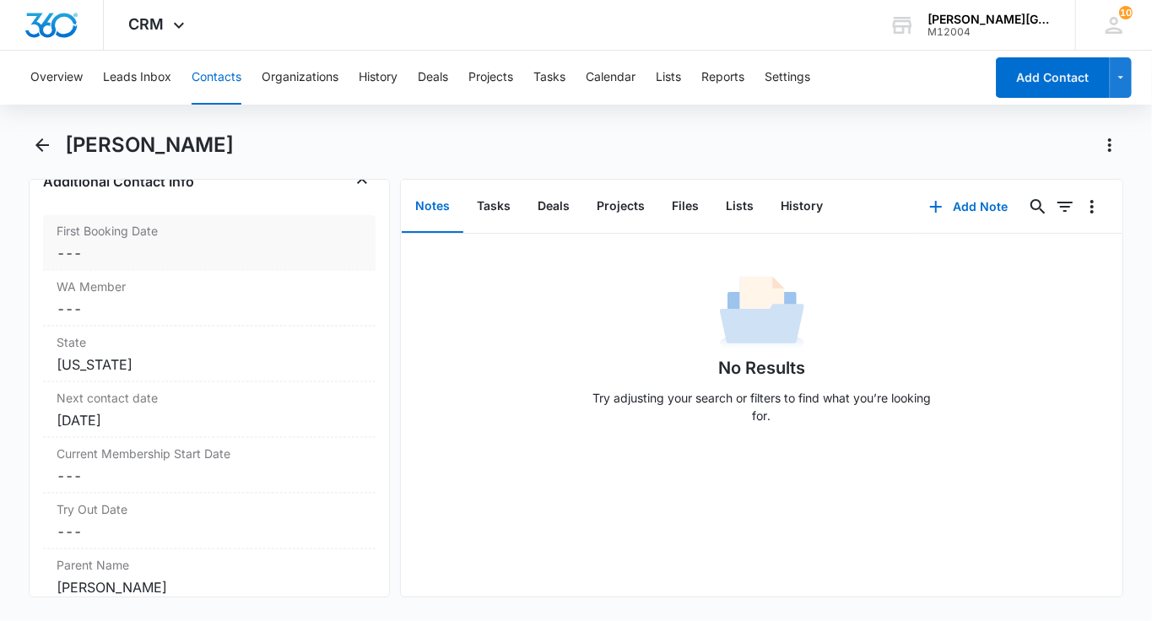
click at [143, 232] on label "First Booking Date" at bounding box center [209, 231] width 305 height 18
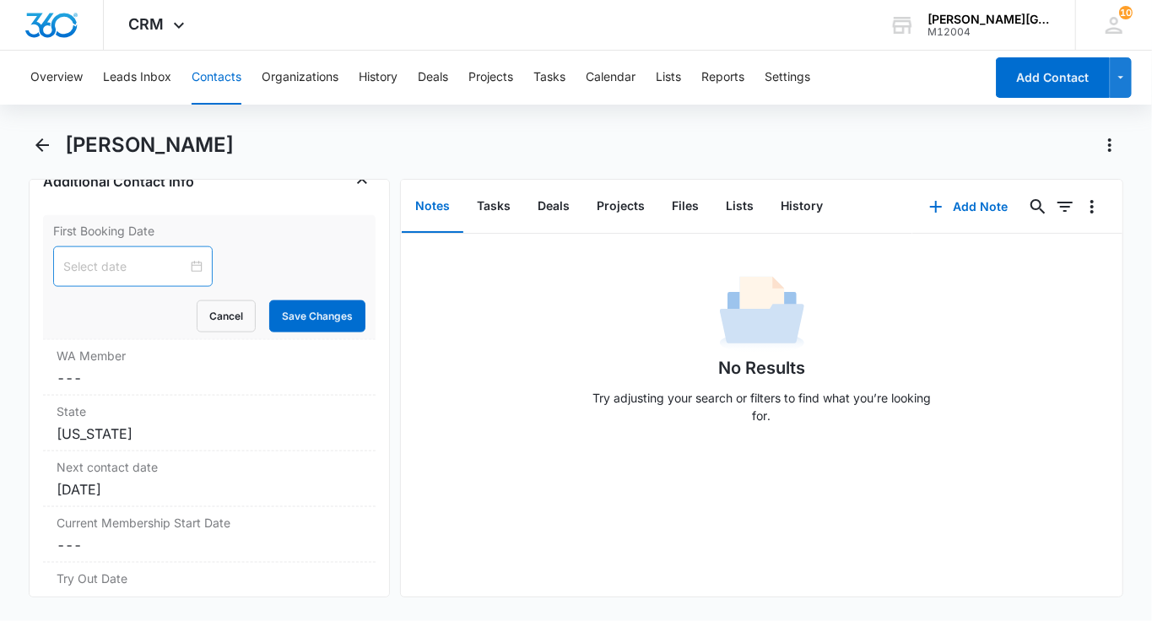
click at [121, 246] on div at bounding box center [133, 266] width 160 height 41
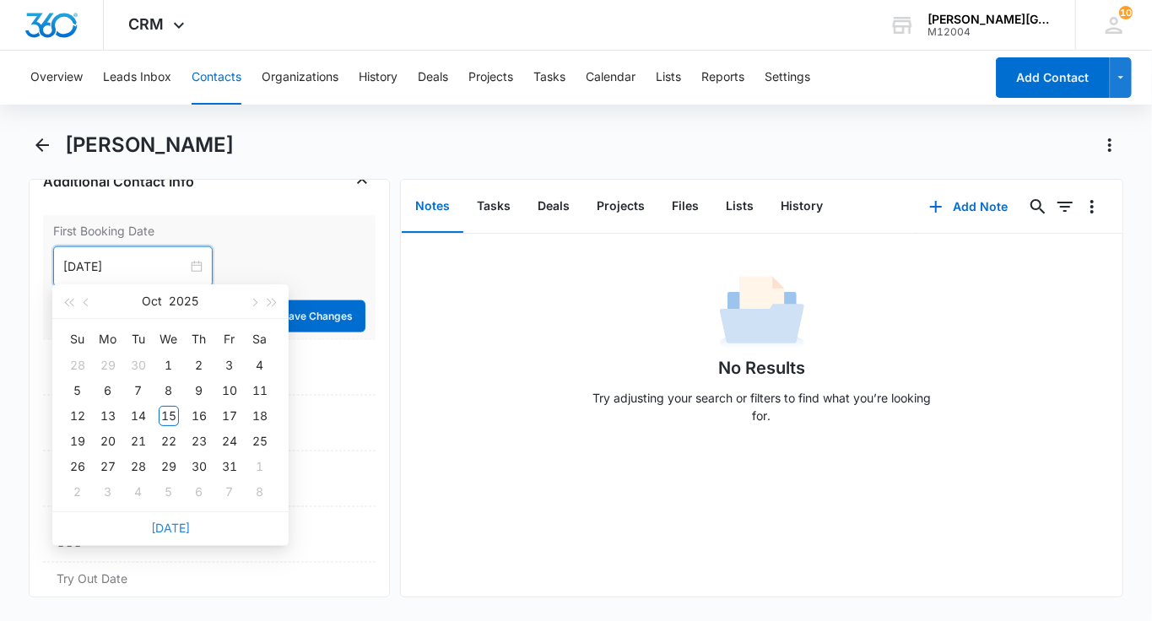
type input "[DATE]"
click at [161, 534] on link "[DATE]" at bounding box center [170, 528] width 39 height 14
type input "[DATE]"
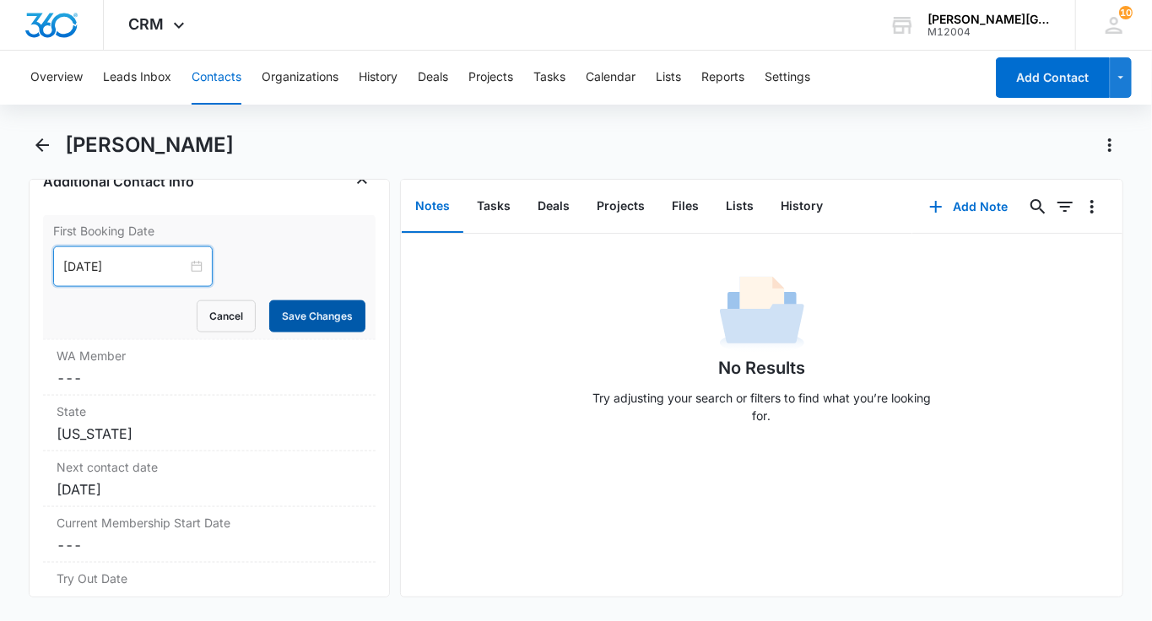
click at [300, 315] on button "Save Changes" at bounding box center [317, 316] width 96 height 32
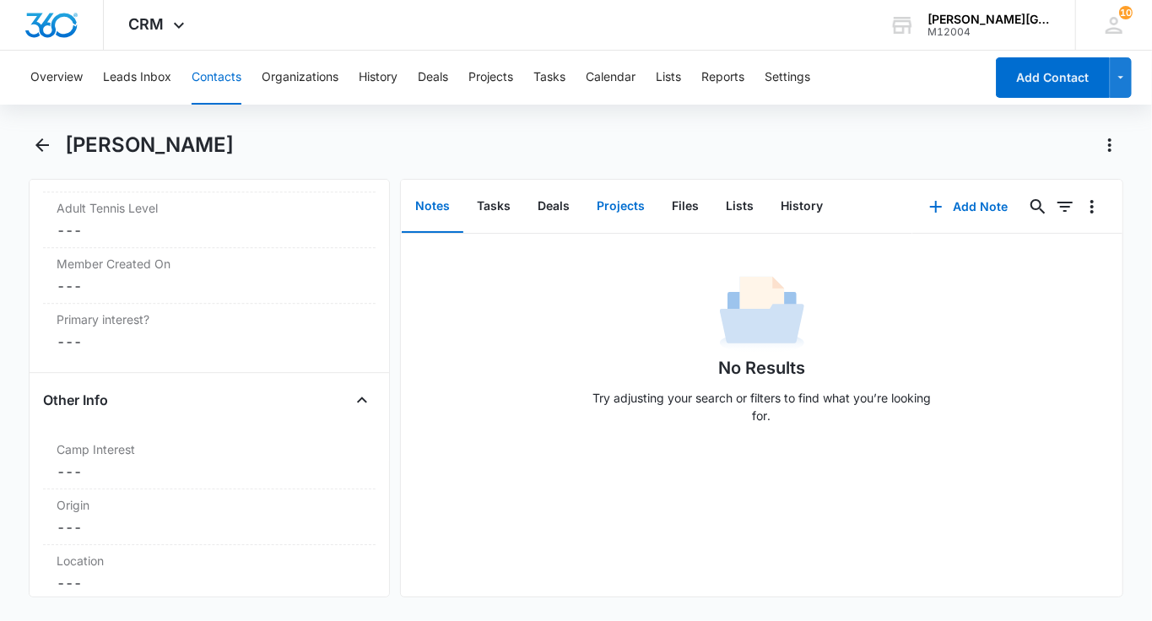
scroll to position [3059, 0]
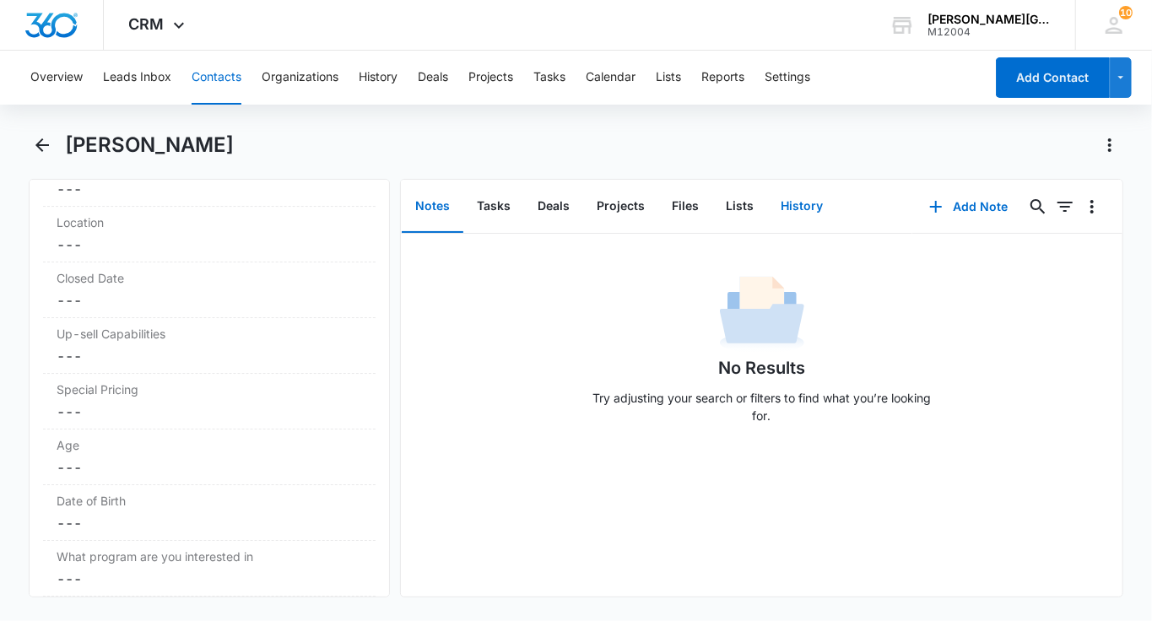
click at [808, 198] on button "History" at bounding box center [801, 207] width 69 height 52
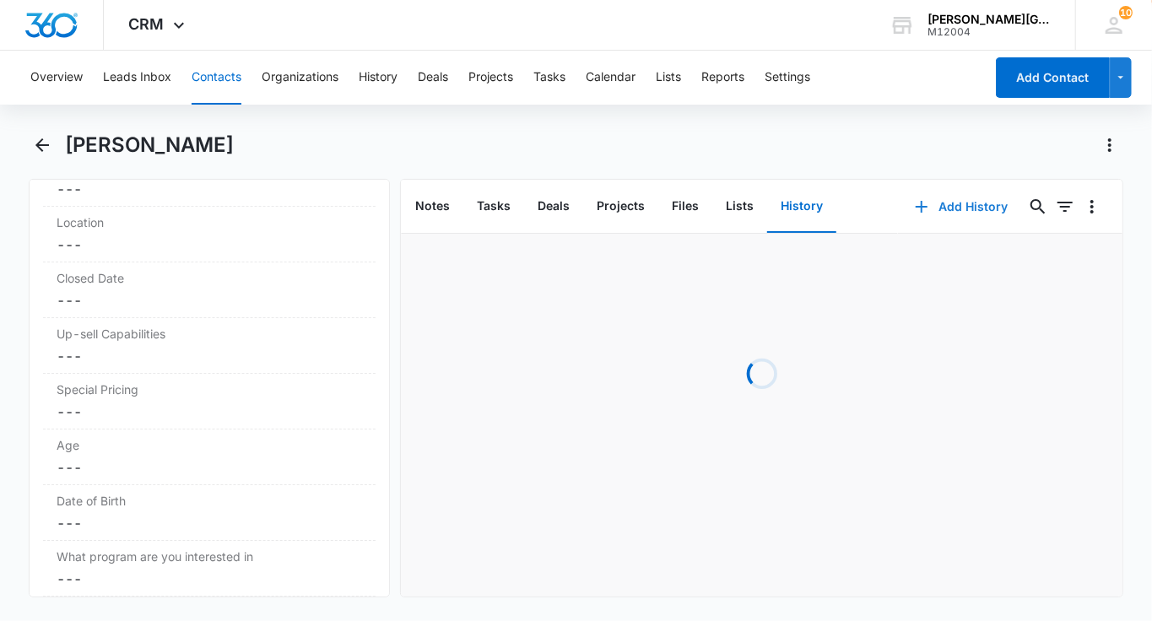
click at [965, 193] on button "Add History" at bounding box center [961, 207] width 127 height 41
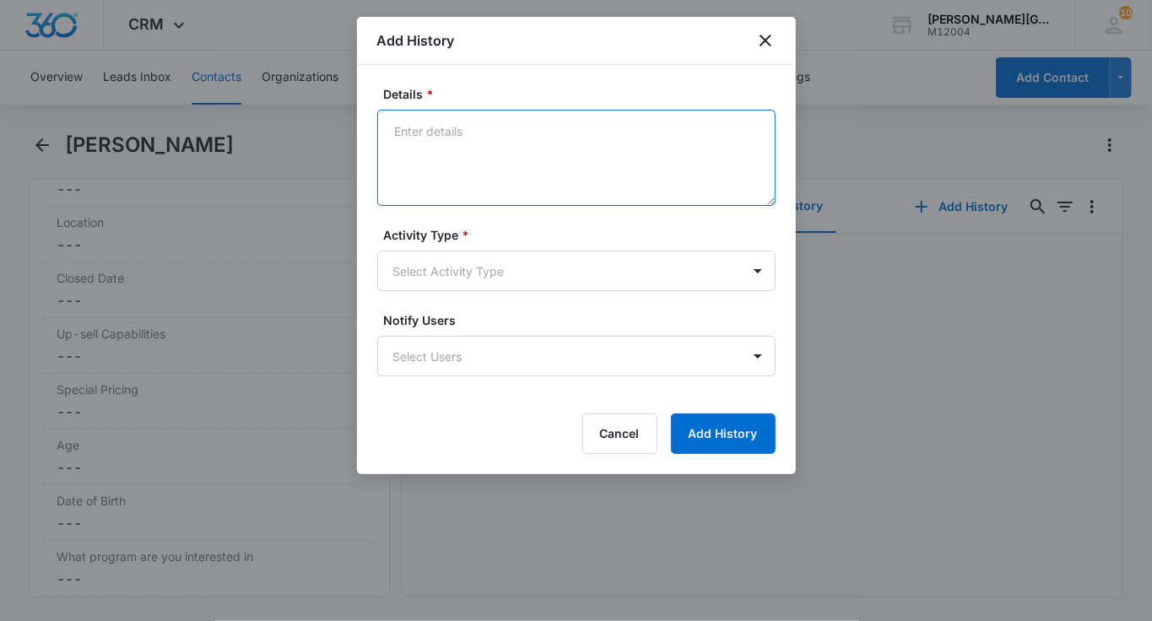
click at [471, 170] on textarea "Details *" at bounding box center [576, 158] width 398 height 96
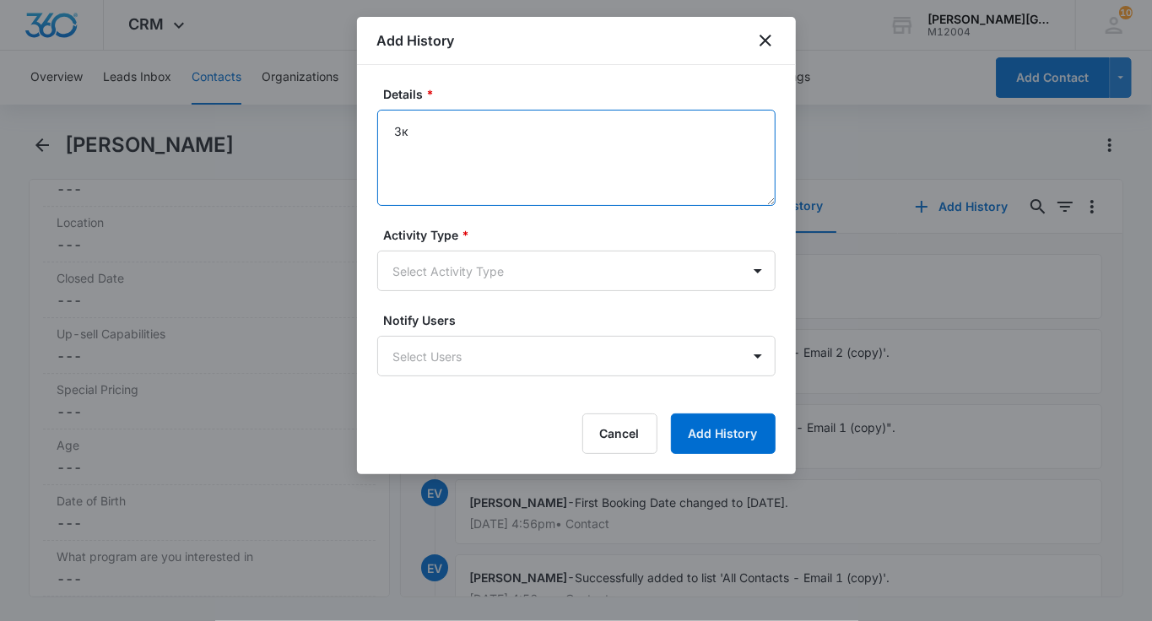
type textarea "З"
type textarea "Private Fitness Lesson with [PERSON_NAME] on 10/15"
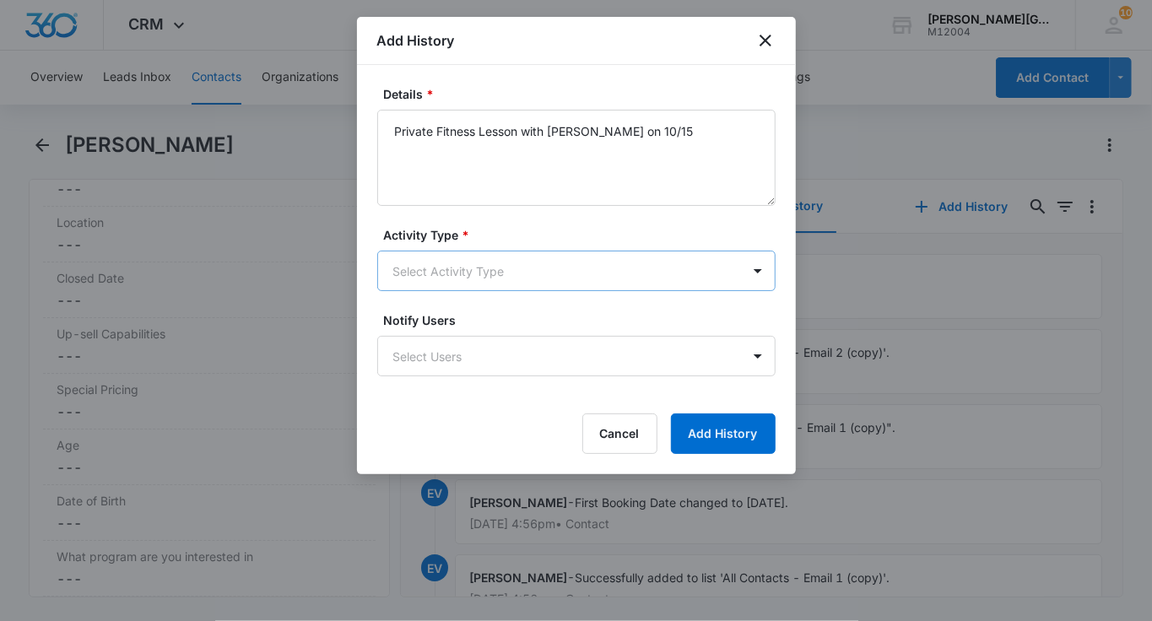
click at [448, 253] on body "CRM Apps Reputation Websites Forms CRM Email Social Shop Payments POS Content A…" at bounding box center [576, 310] width 1152 height 621
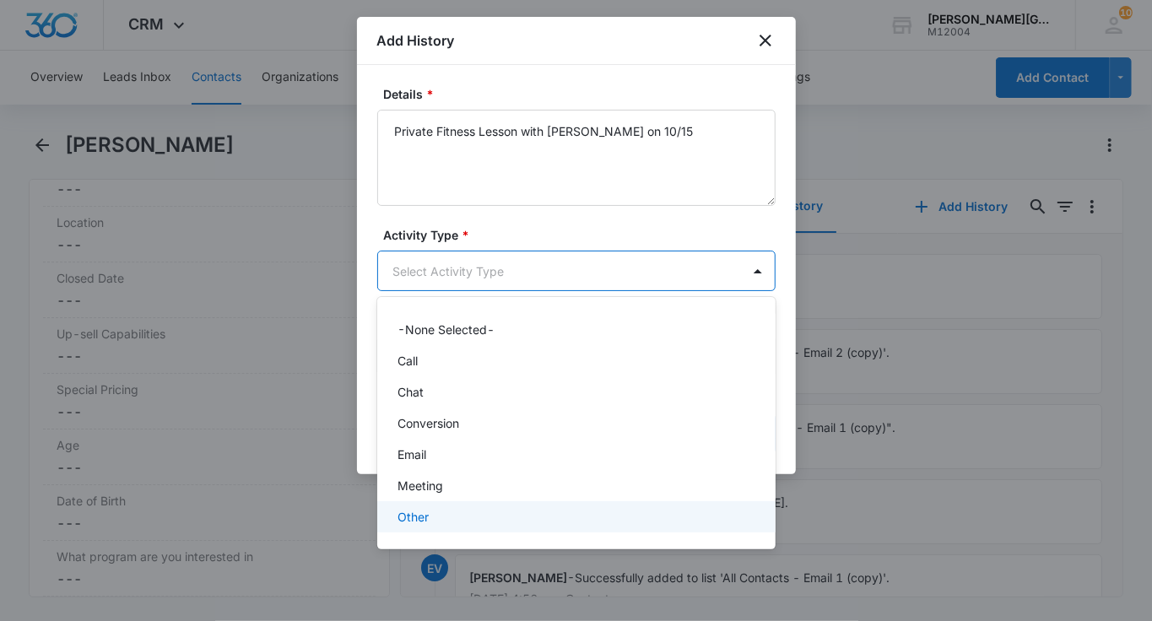
click at [426, 507] on div "Other" at bounding box center [576, 516] width 398 height 31
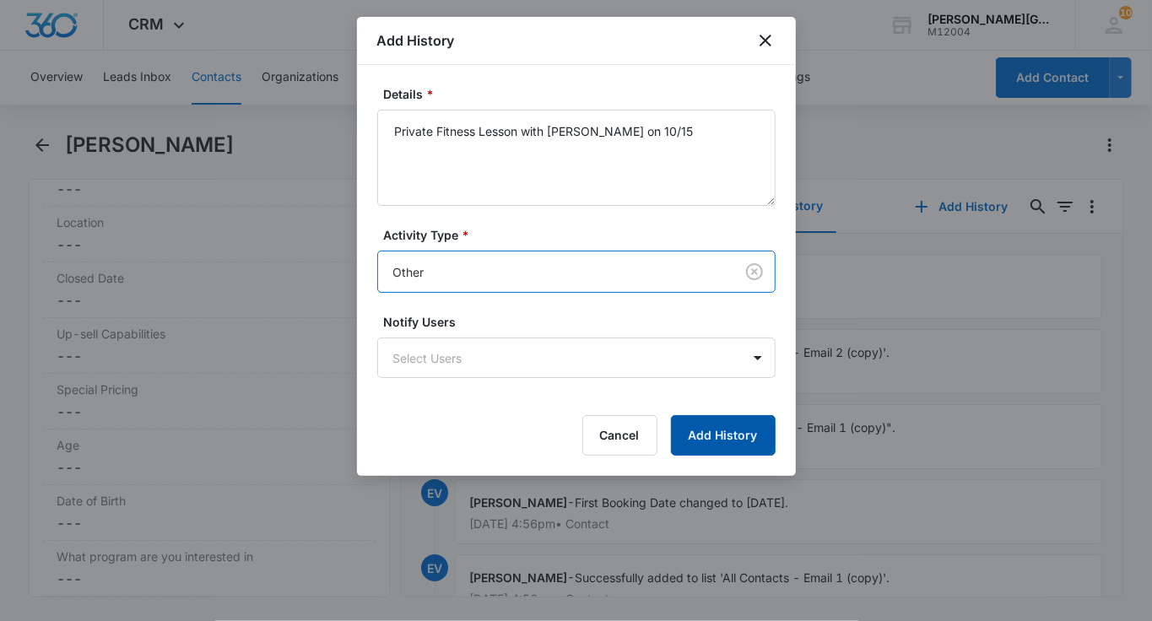
click at [733, 428] on button "Add History" at bounding box center [723, 435] width 105 height 41
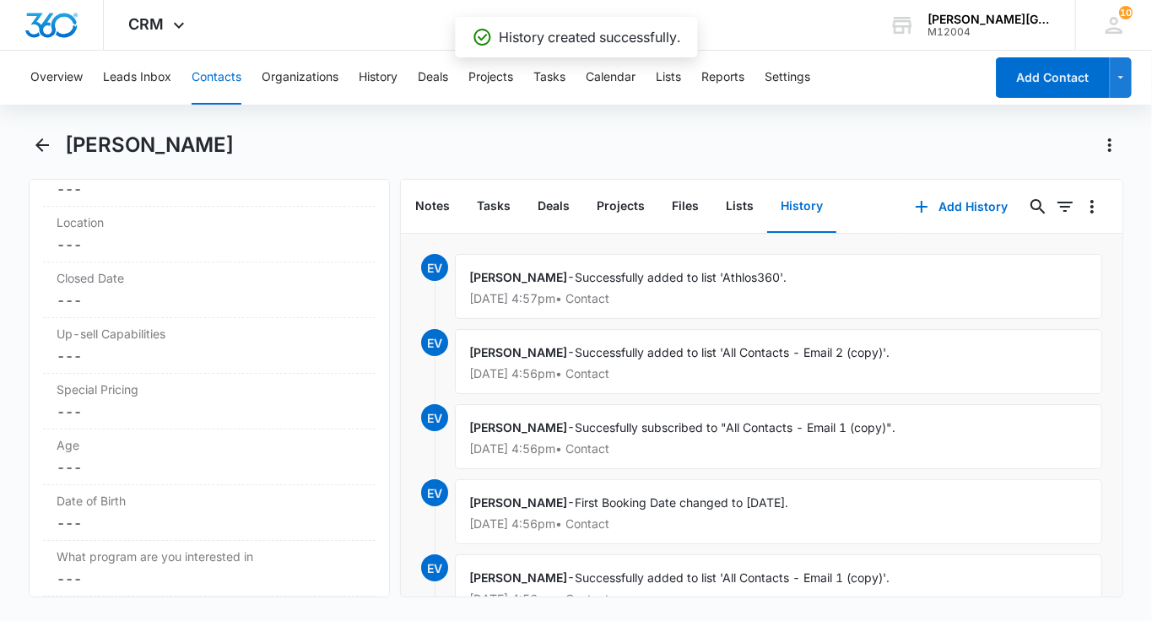
click at [213, 73] on button "Contacts" at bounding box center [217, 78] width 50 height 54
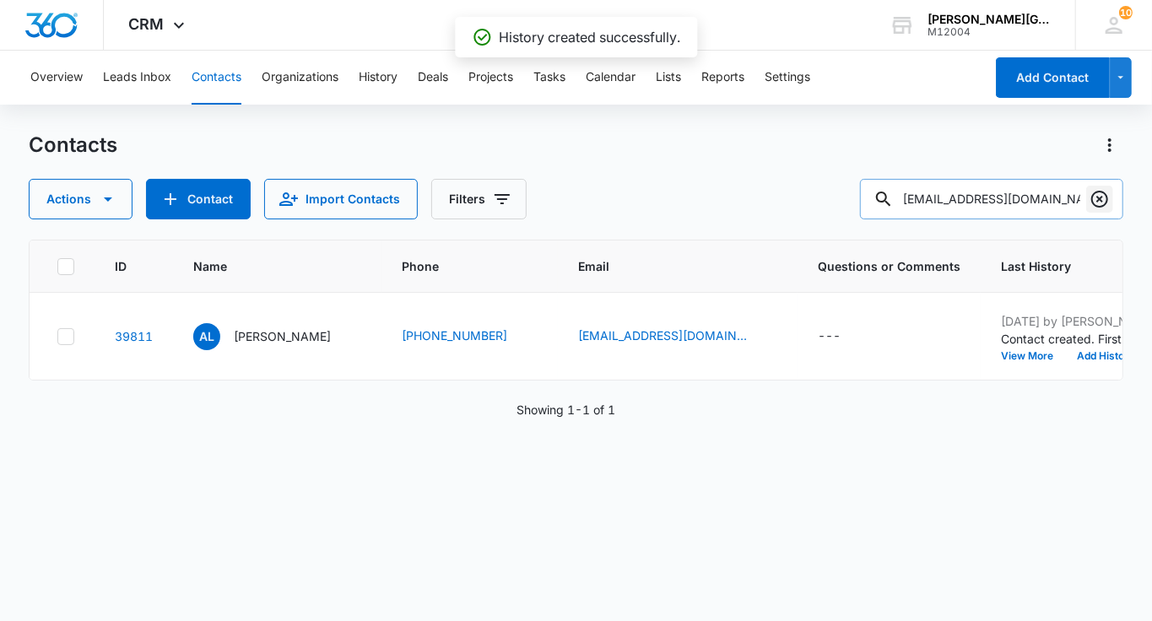
click at [1100, 205] on icon "Clear" at bounding box center [1100, 199] width 20 height 20
